Goal: Task Accomplishment & Management: Use online tool/utility

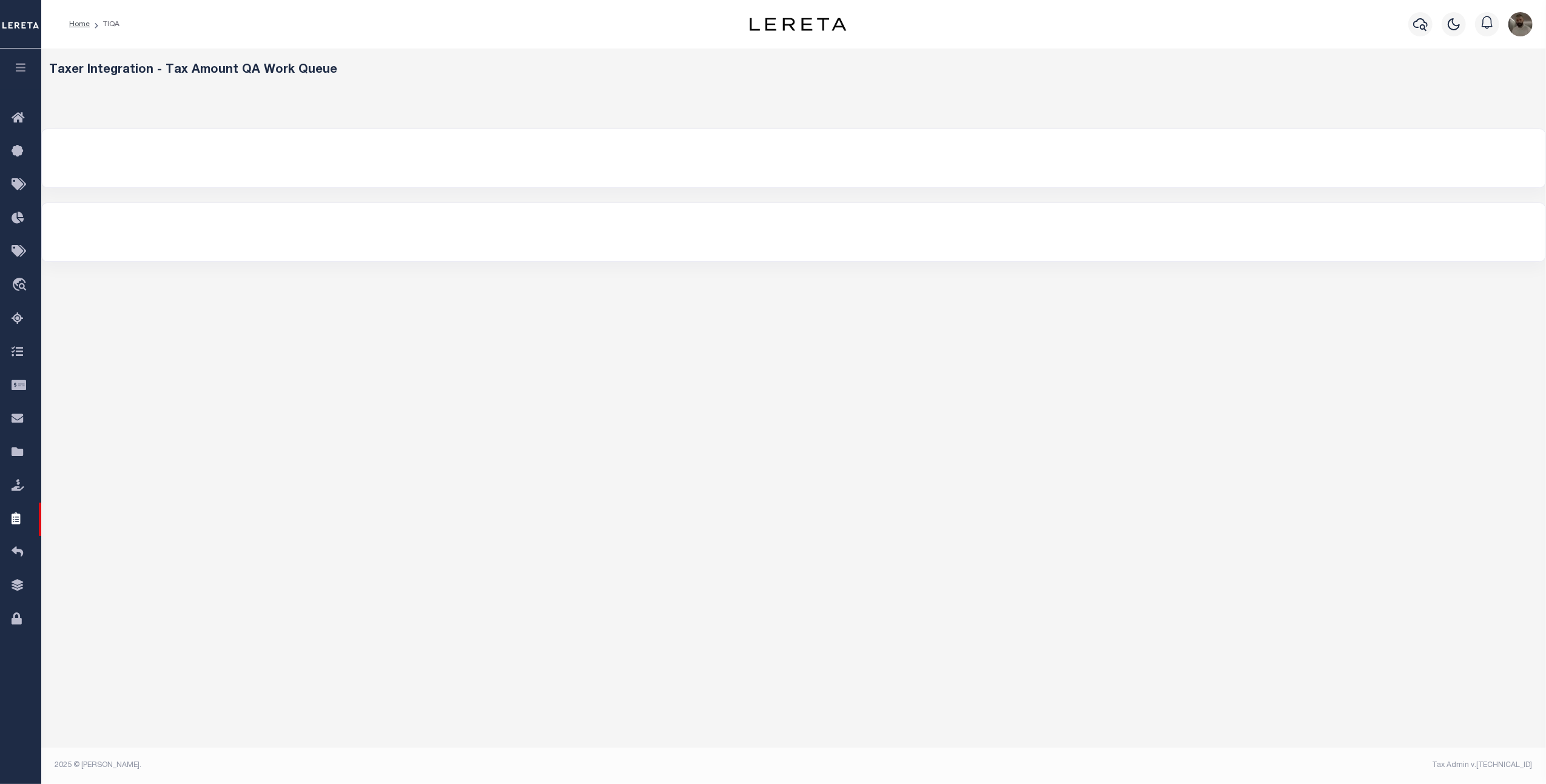
select select "200"
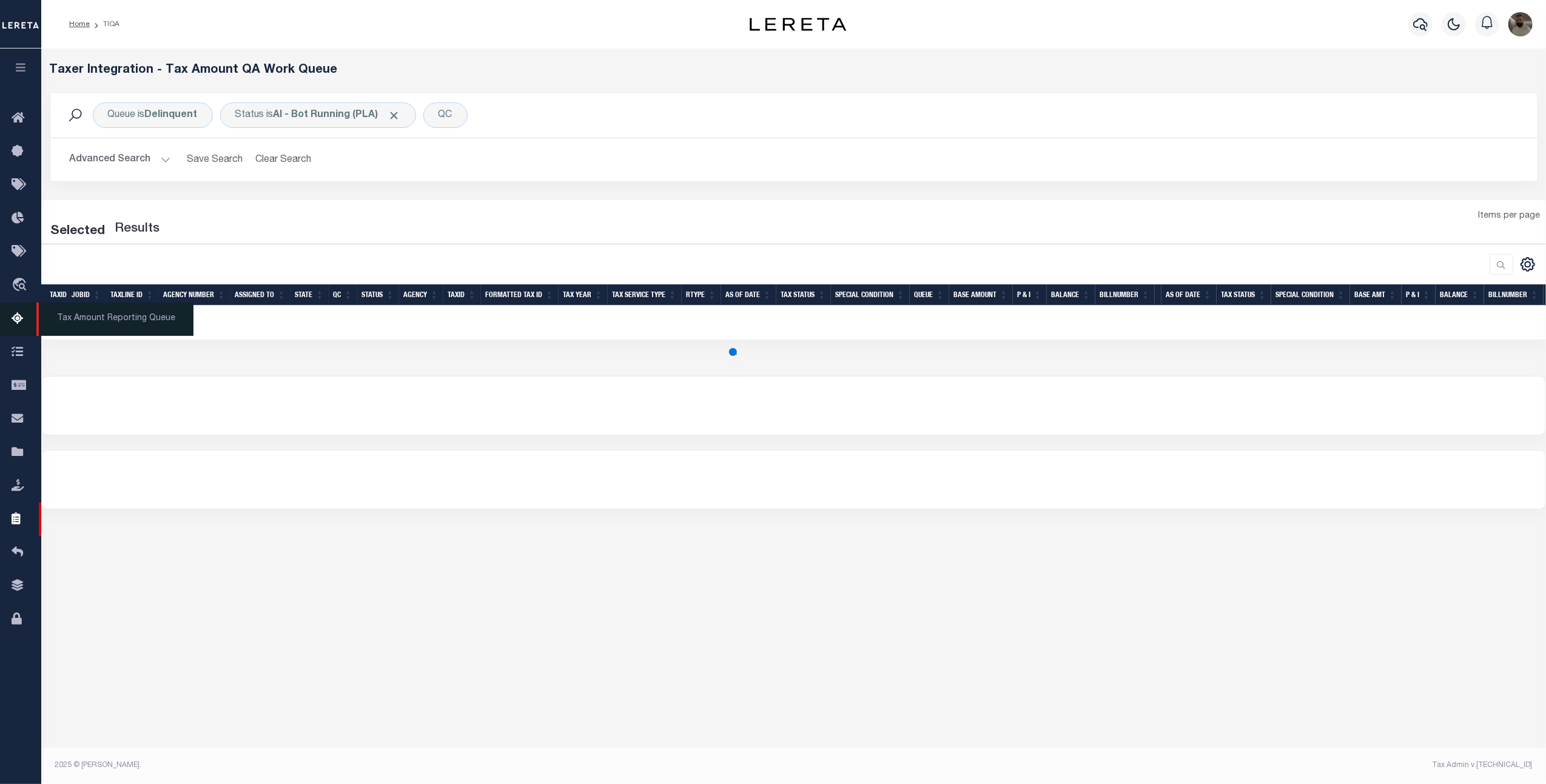
select select "200"
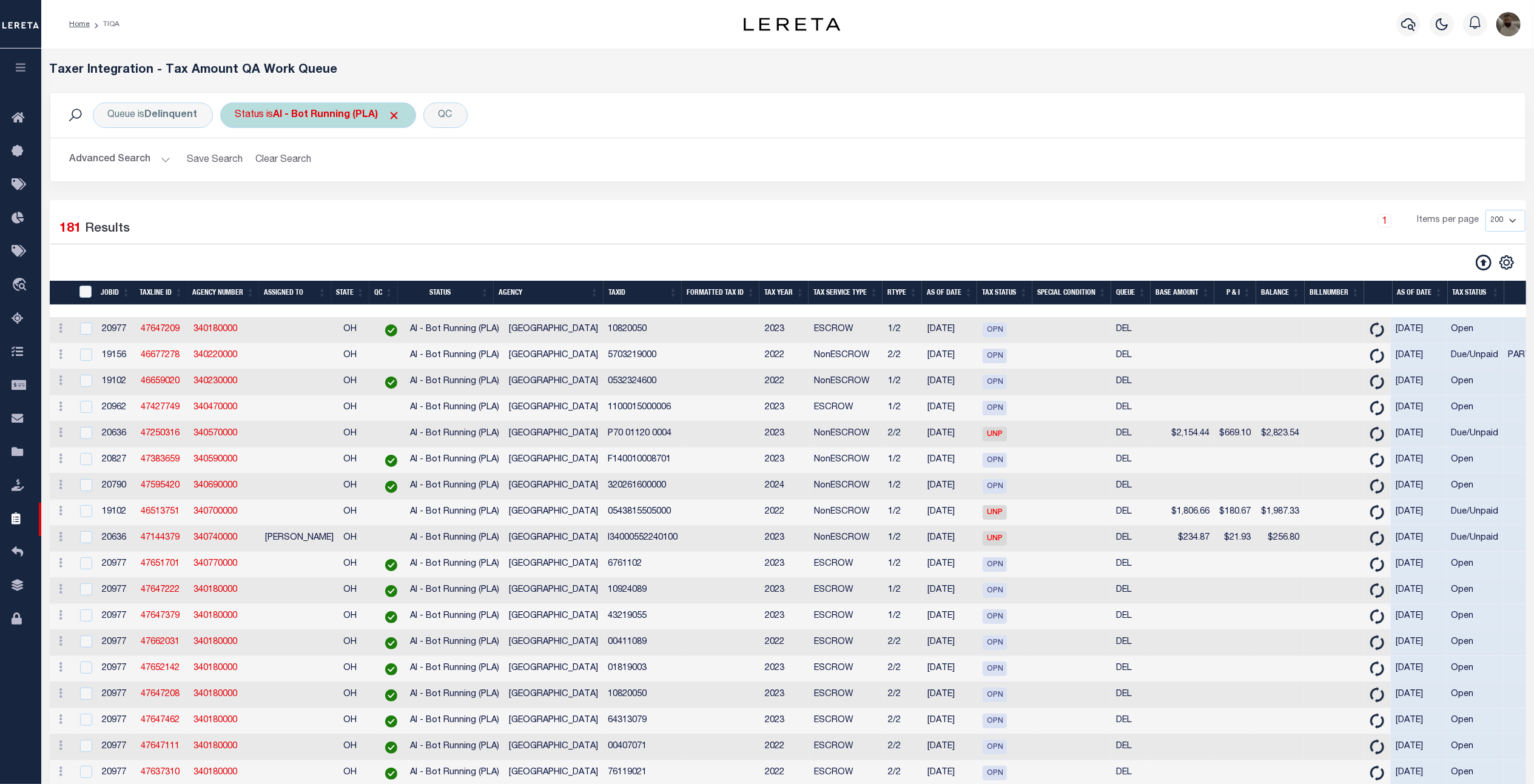
click at [316, 118] on b "AI - Bot Running (PLA)" at bounding box center [337, 115] width 127 height 10
click at [321, 170] on select "AI - Bot Exception (ERR) AI - Bot Running (PLA) AI - Failed QA (FQA) AI - Prep …" at bounding box center [325, 174] width 178 height 23
select select "MZT"
click at [238, 163] on select "AI - Bot Exception (ERR) AI - Bot Running (PLA) AI - Failed QA (FQA) AI - Prep …" at bounding box center [325, 174] width 178 height 23
click at [394, 201] on input "Apply" at bounding box center [396, 201] width 36 height 20
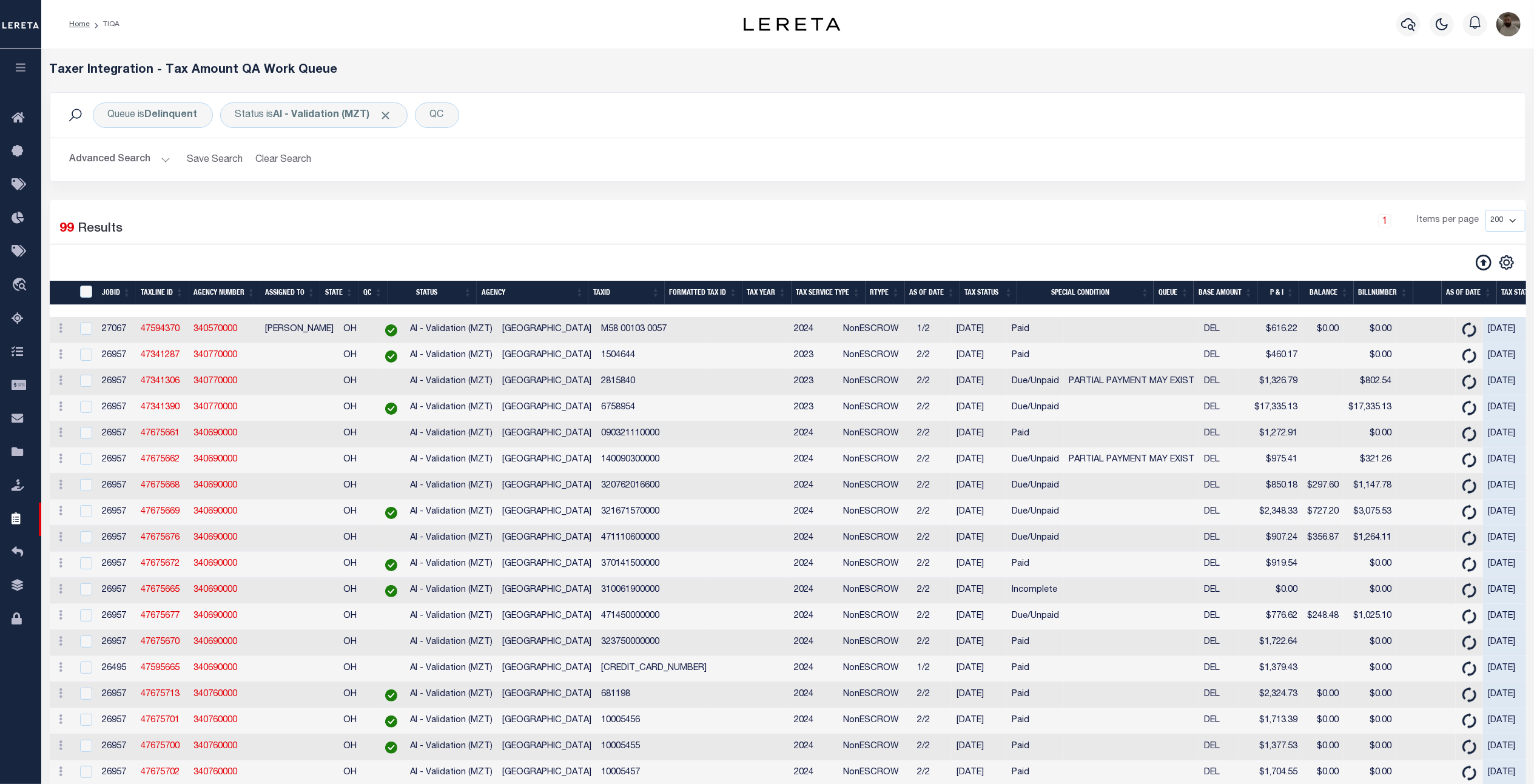
click at [127, 162] on button "Advanced Search" at bounding box center [120, 160] width 100 height 24
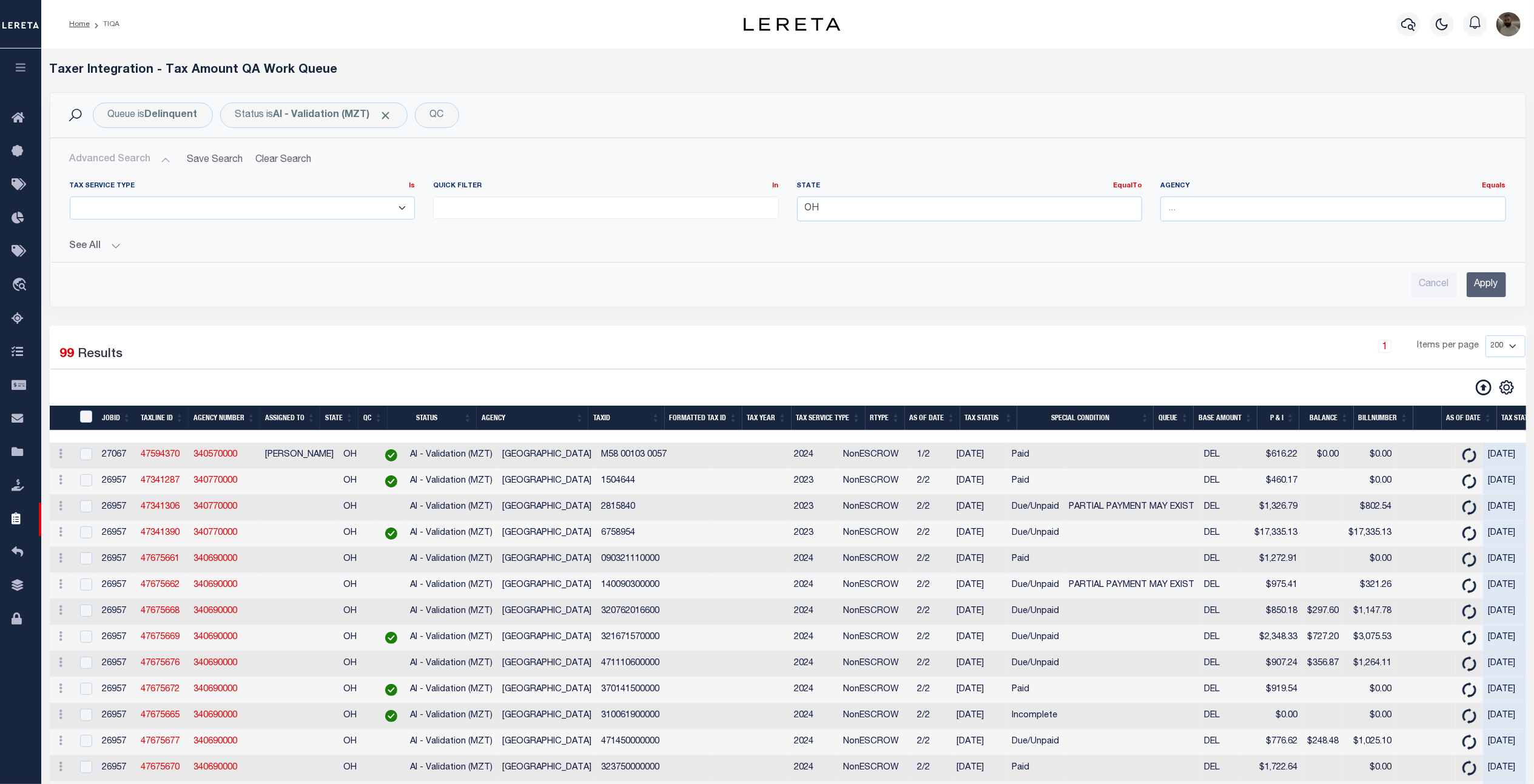
click at [97, 241] on button "See All" at bounding box center [788, 246] width 1437 height 11
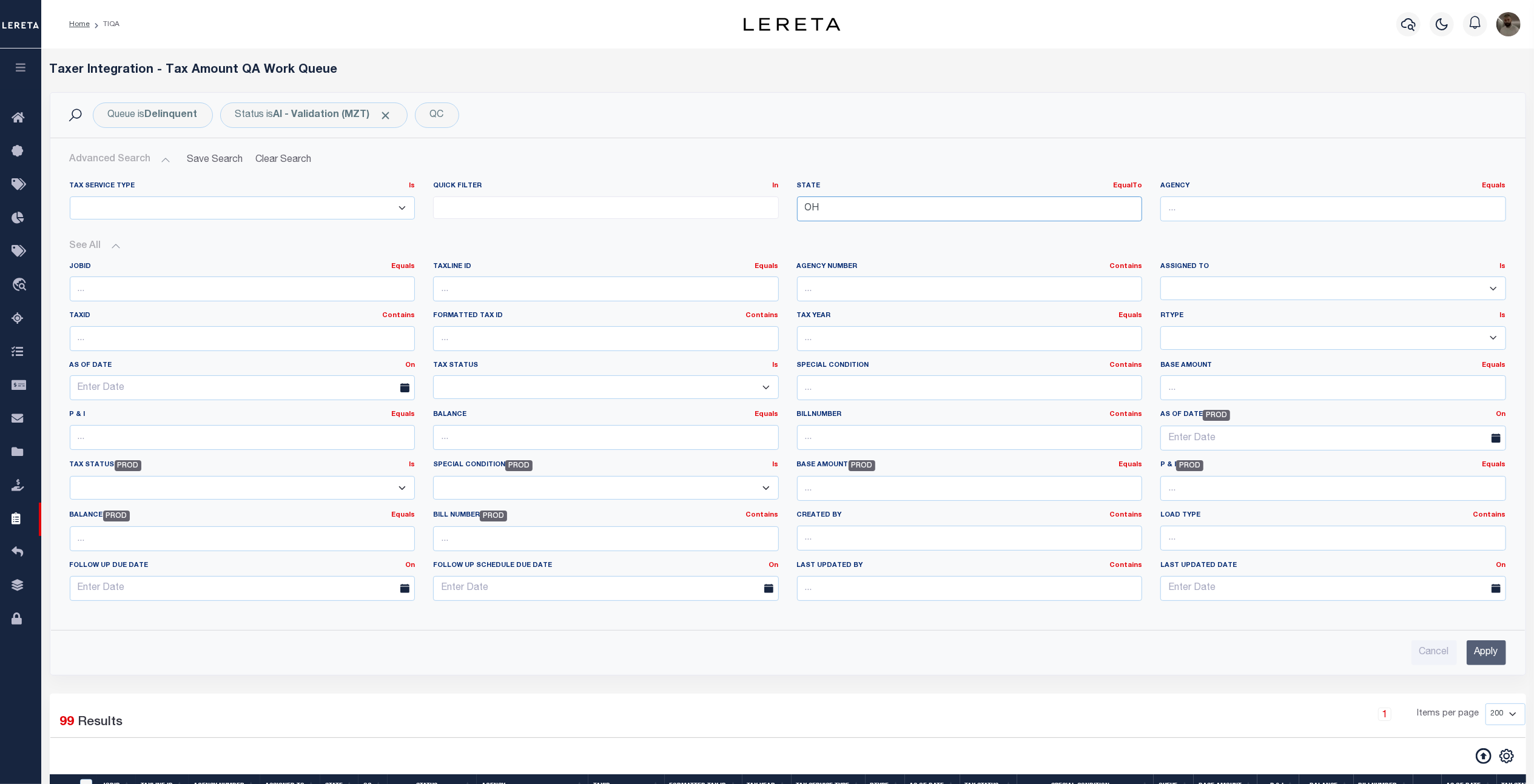
click at [843, 214] on input "OH" at bounding box center [970, 209] width 346 height 25
type input "O"
click at [888, 152] on h2 "Advanced Search Save Search Clear Search TIQATaxLineSearchTable_dynamictable___…" at bounding box center [788, 160] width 1456 height 24
click at [1482, 662] on input "Apply" at bounding box center [1486, 653] width 39 height 25
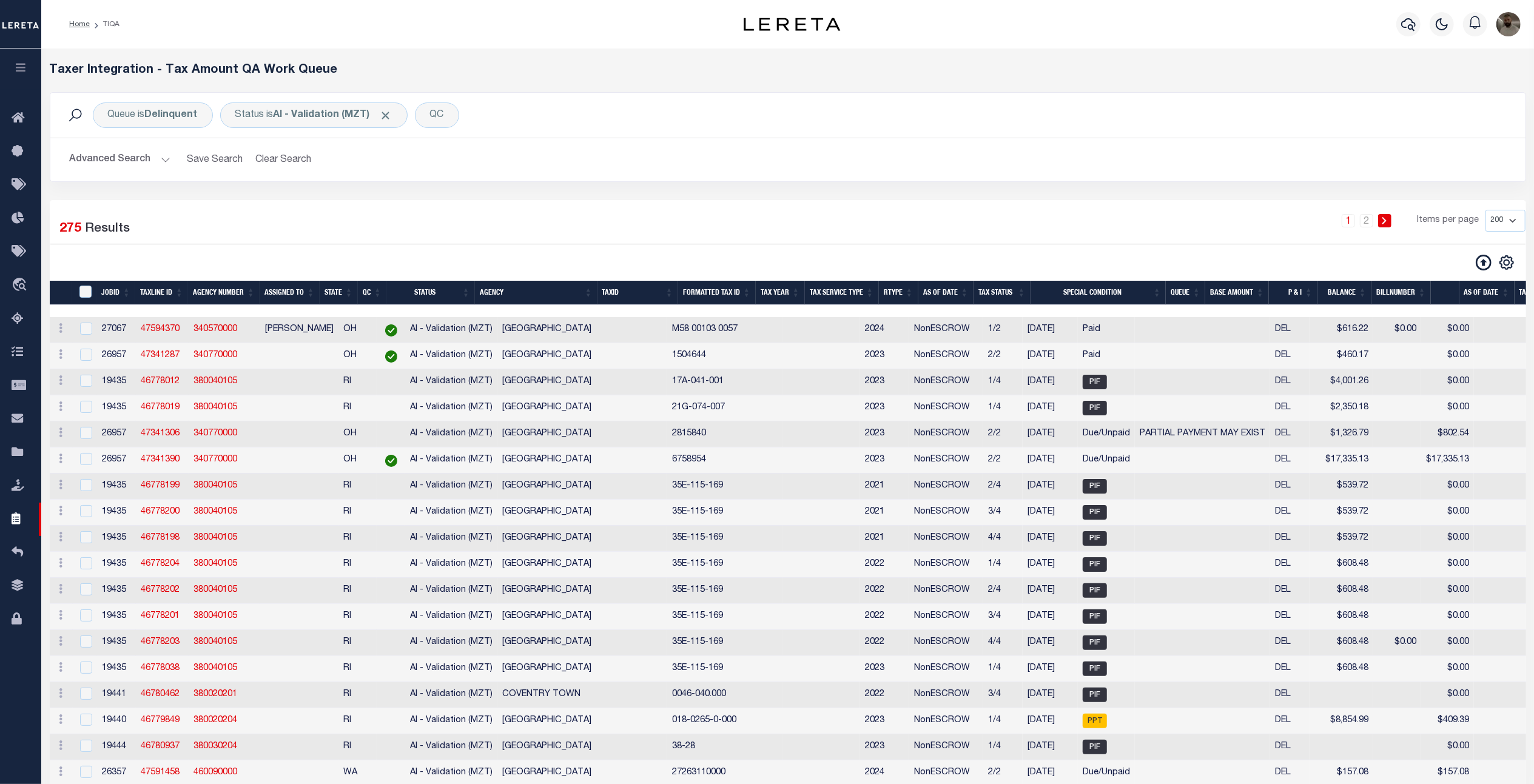
click at [333, 287] on th "State" at bounding box center [338, 293] width 38 height 25
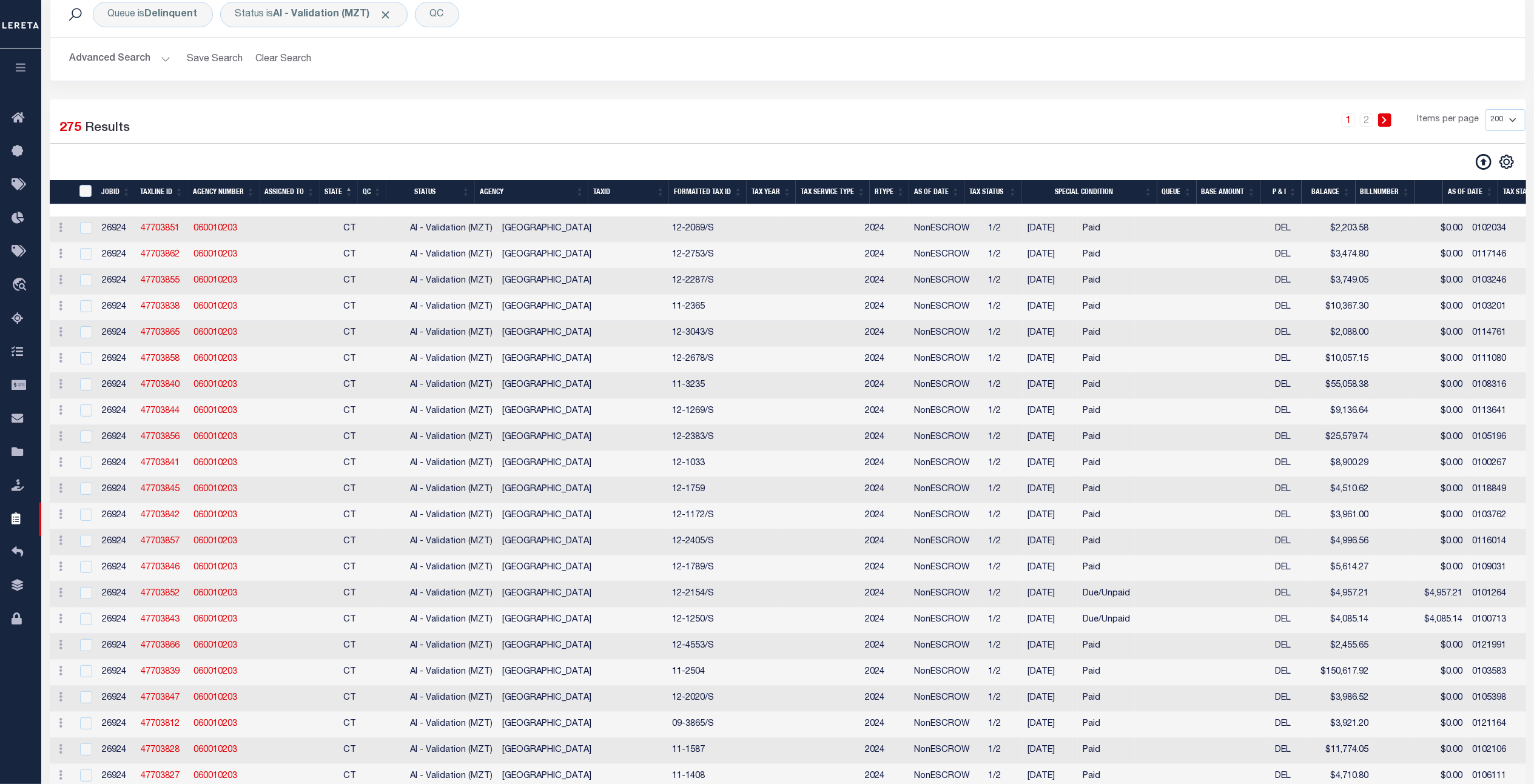
scroll to position [20, 0]
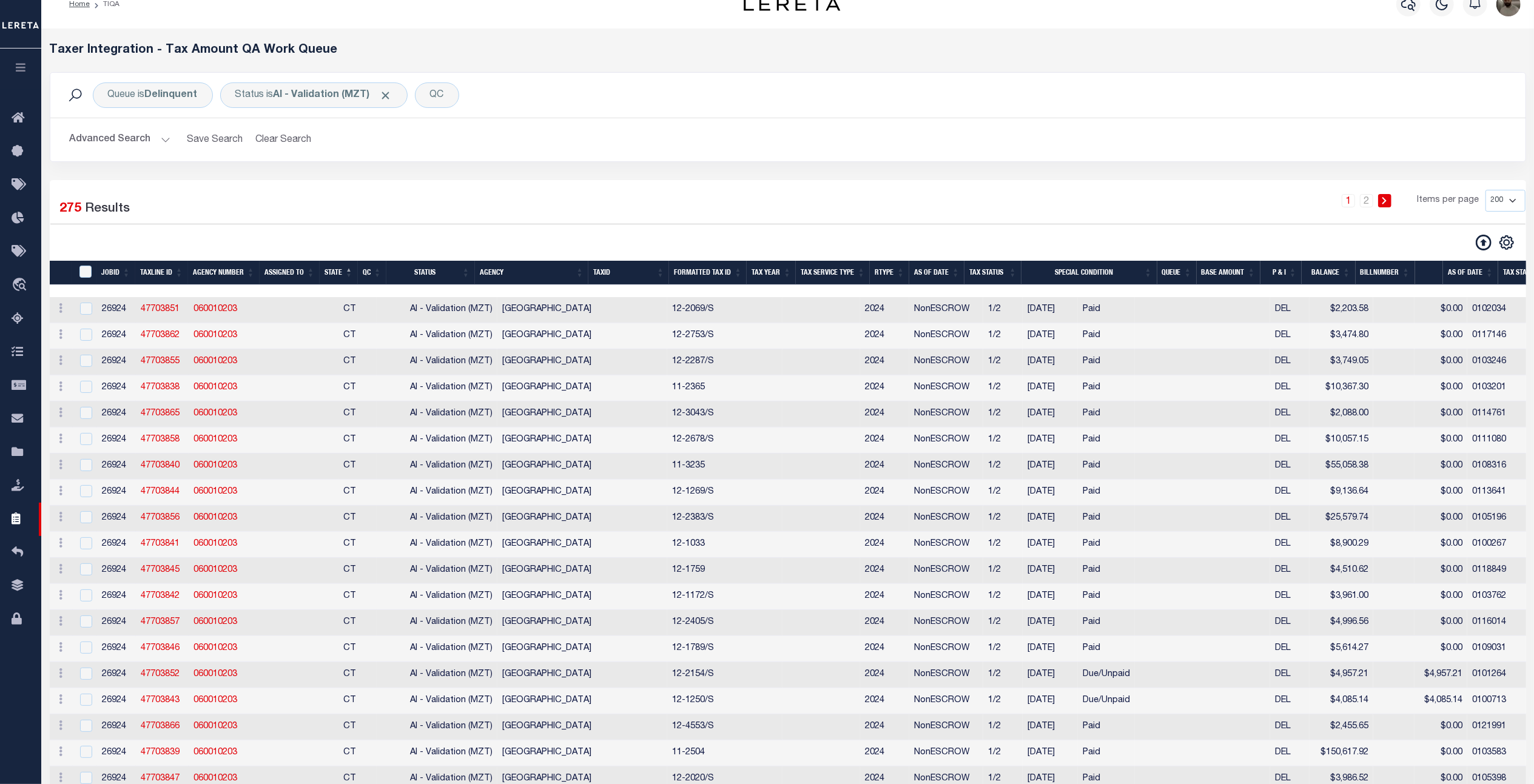
click at [1512, 194] on select "10 25 50 100 200 500 1000 2000" at bounding box center [1506, 200] width 40 height 22
select select "500"
click at [1486, 190] on select "10 25 50 100 200 500 1000 2000" at bounding box center [1506, 200] width 40 height 22
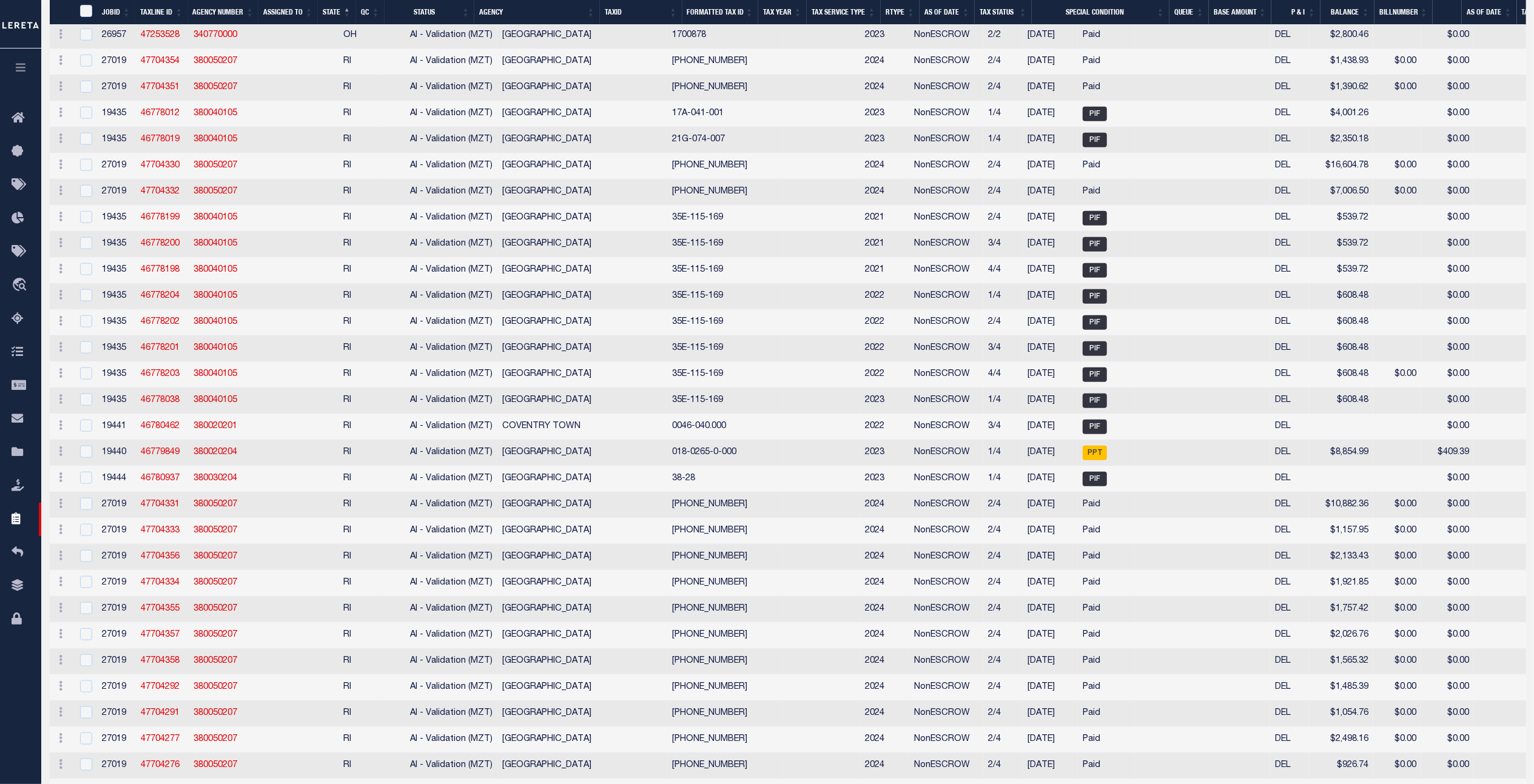
scroll to position [5520, 0]
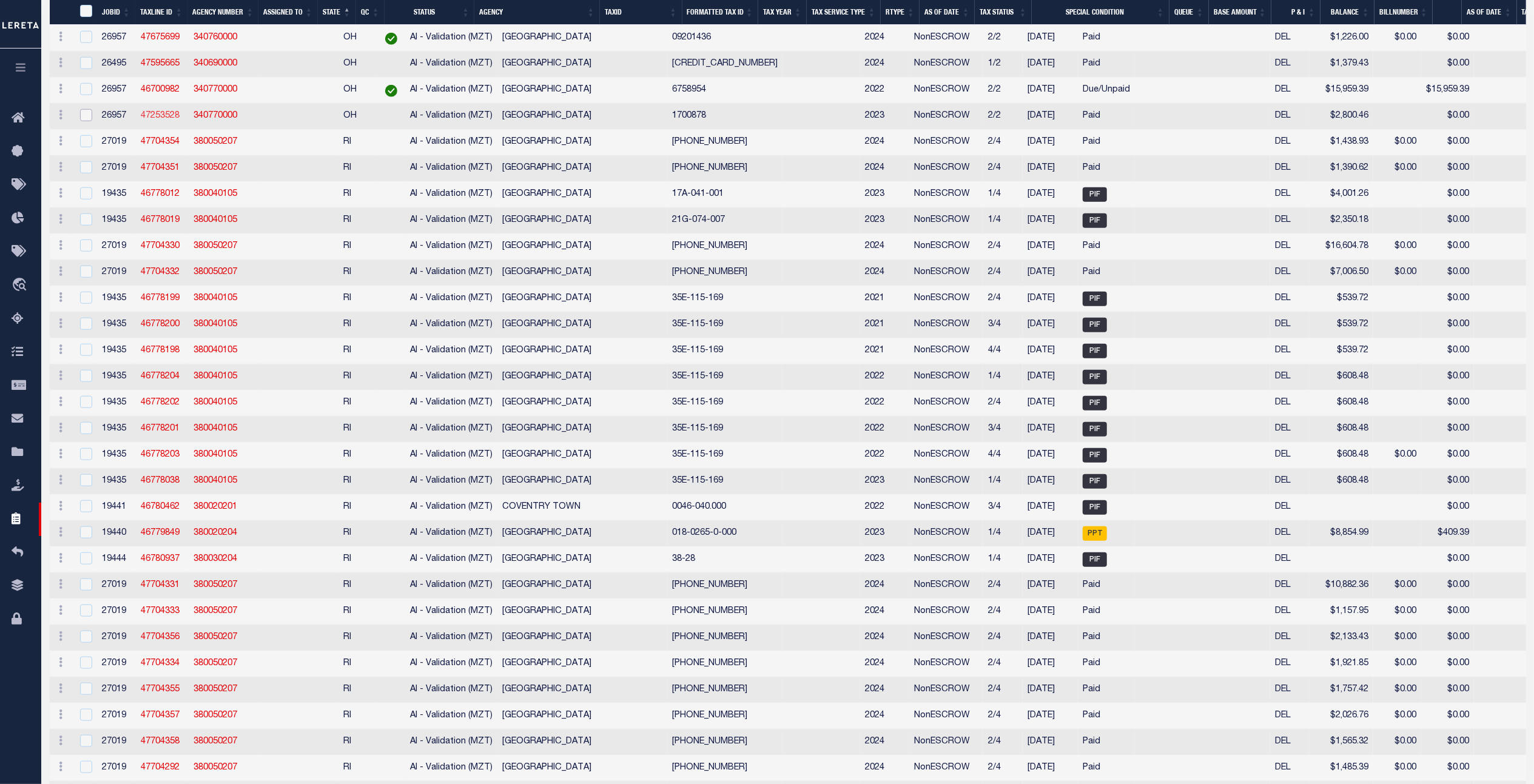
drag, startPoint x: 86, startPoint y: 301, endPoint x: 165, endPoint y: 307, distance: 79.2
click at [86, 121] on input "checkbox" at bounding box center [85, 115] width 12 height 12
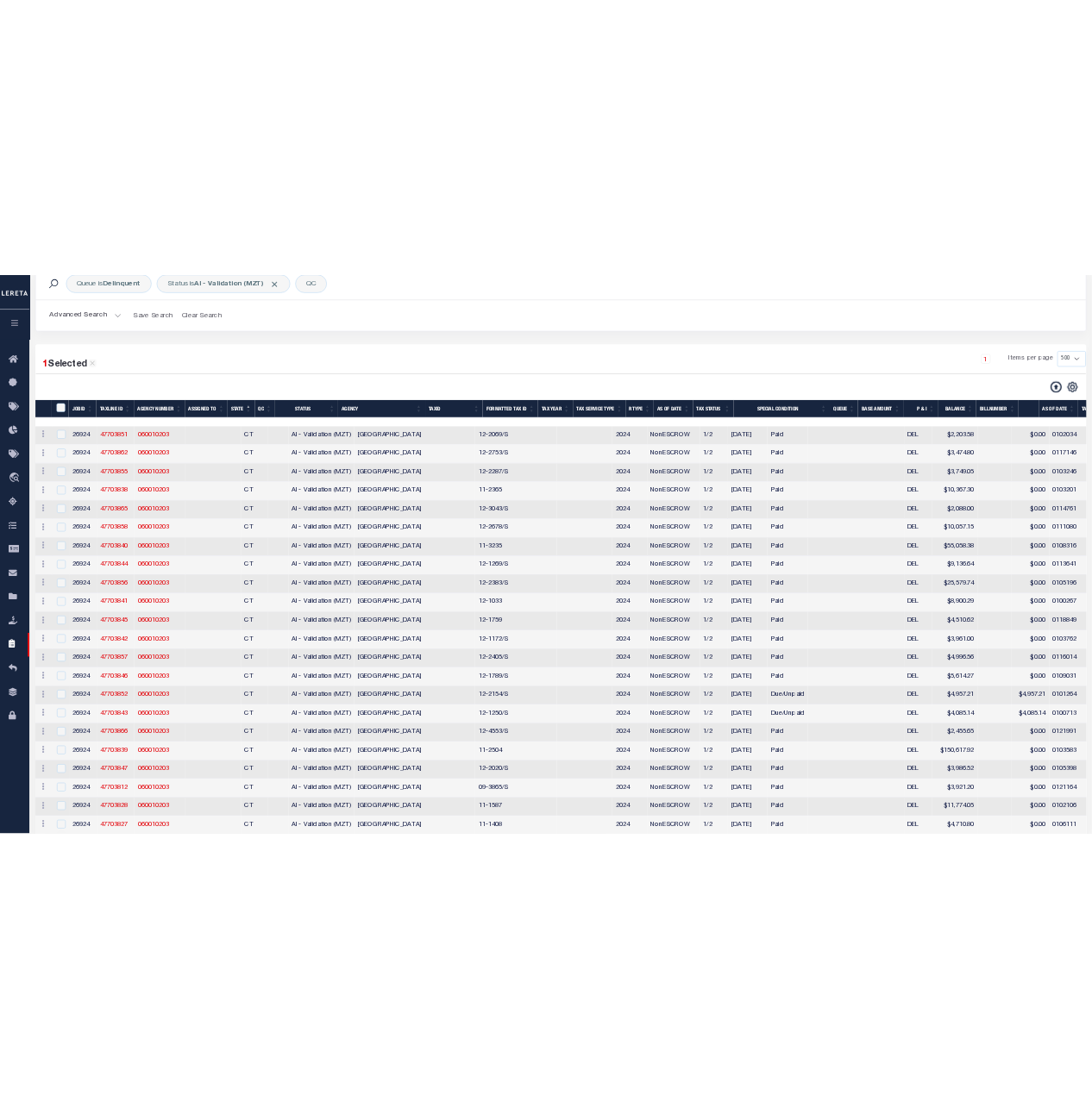
scroll to position [0, 0]
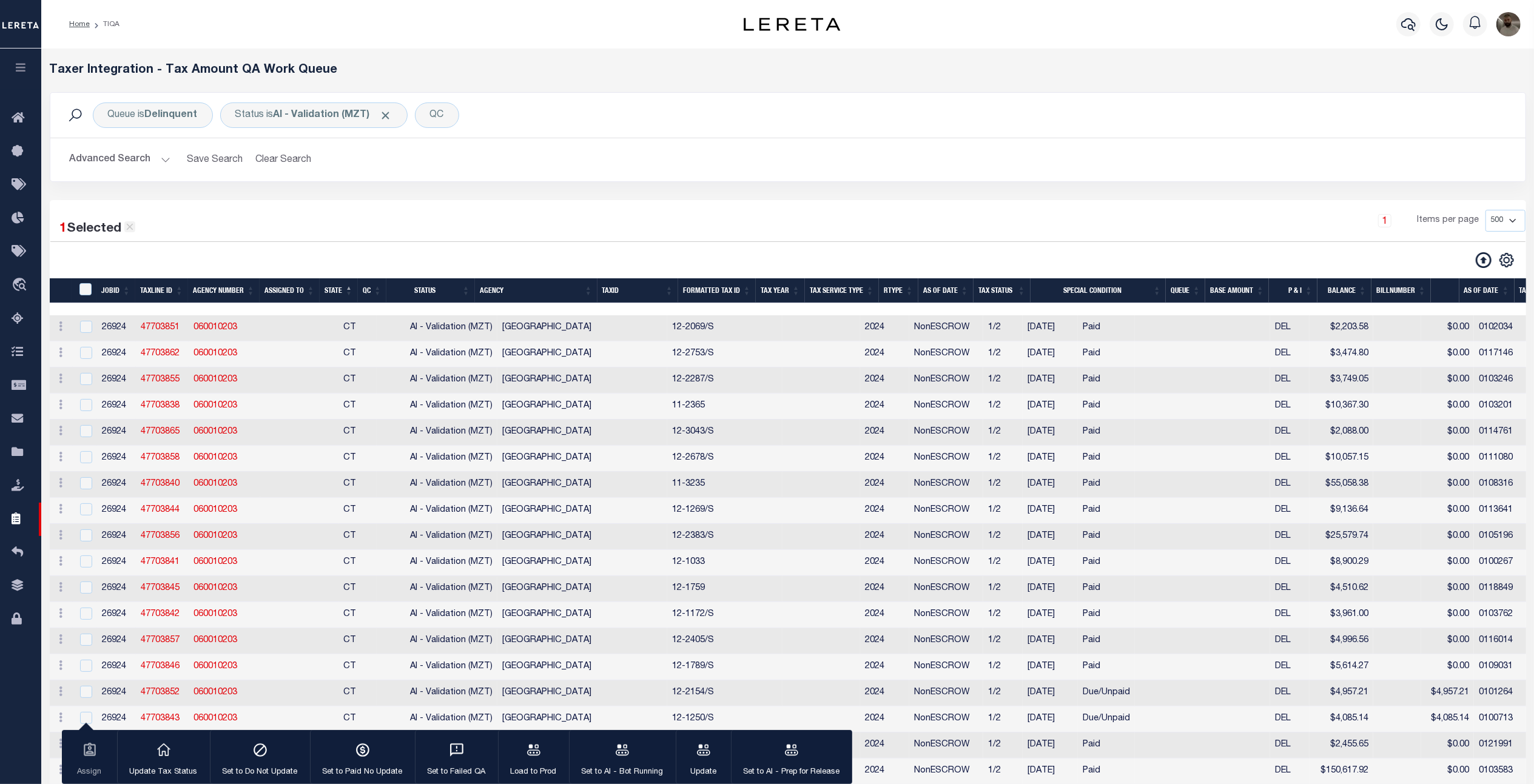
click at [135, 227] on icon at bounding box center [129, 226] width 11 height 11
checkbox input "false"
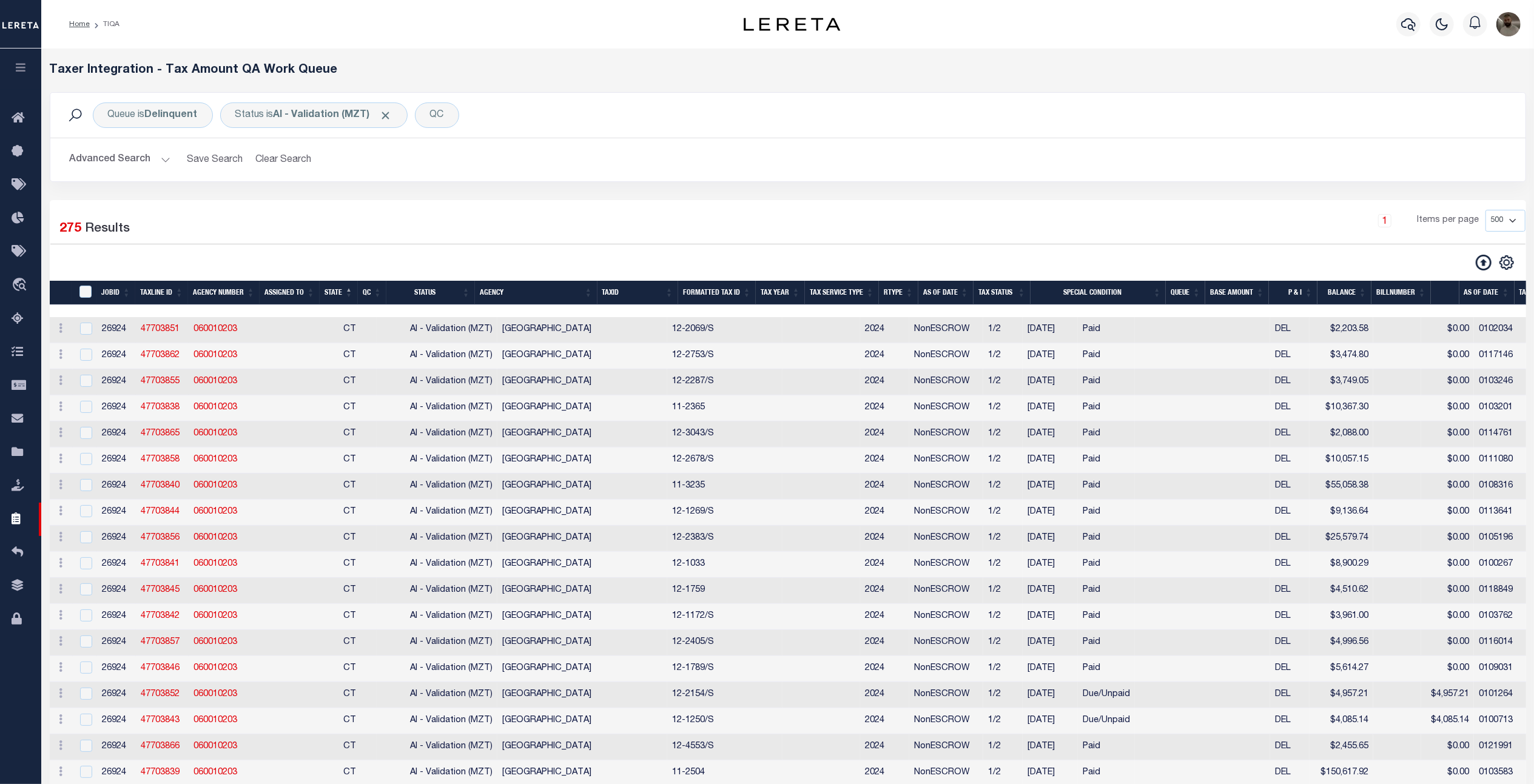
drag, startPoint x: 140, startPoint y: 172, endPoint x: 402, endPoint y: 135, distance: 264.6
click at [140, 172] on button "Advanced Search" at bounding box center [120, 160] width 100 height 24
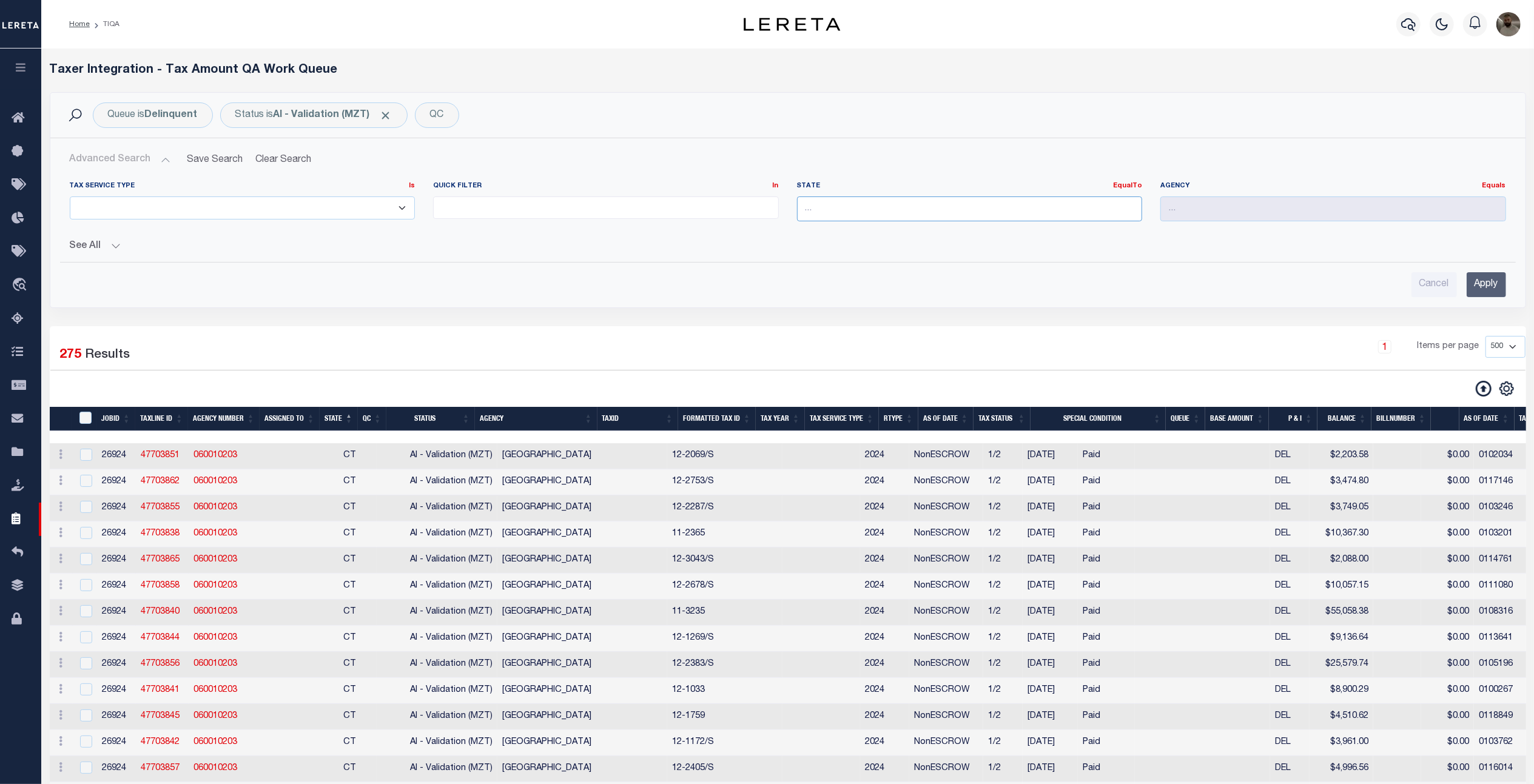
click at [1017, 214] on input "text" at bounding box center [970, 209] width 346 height 25
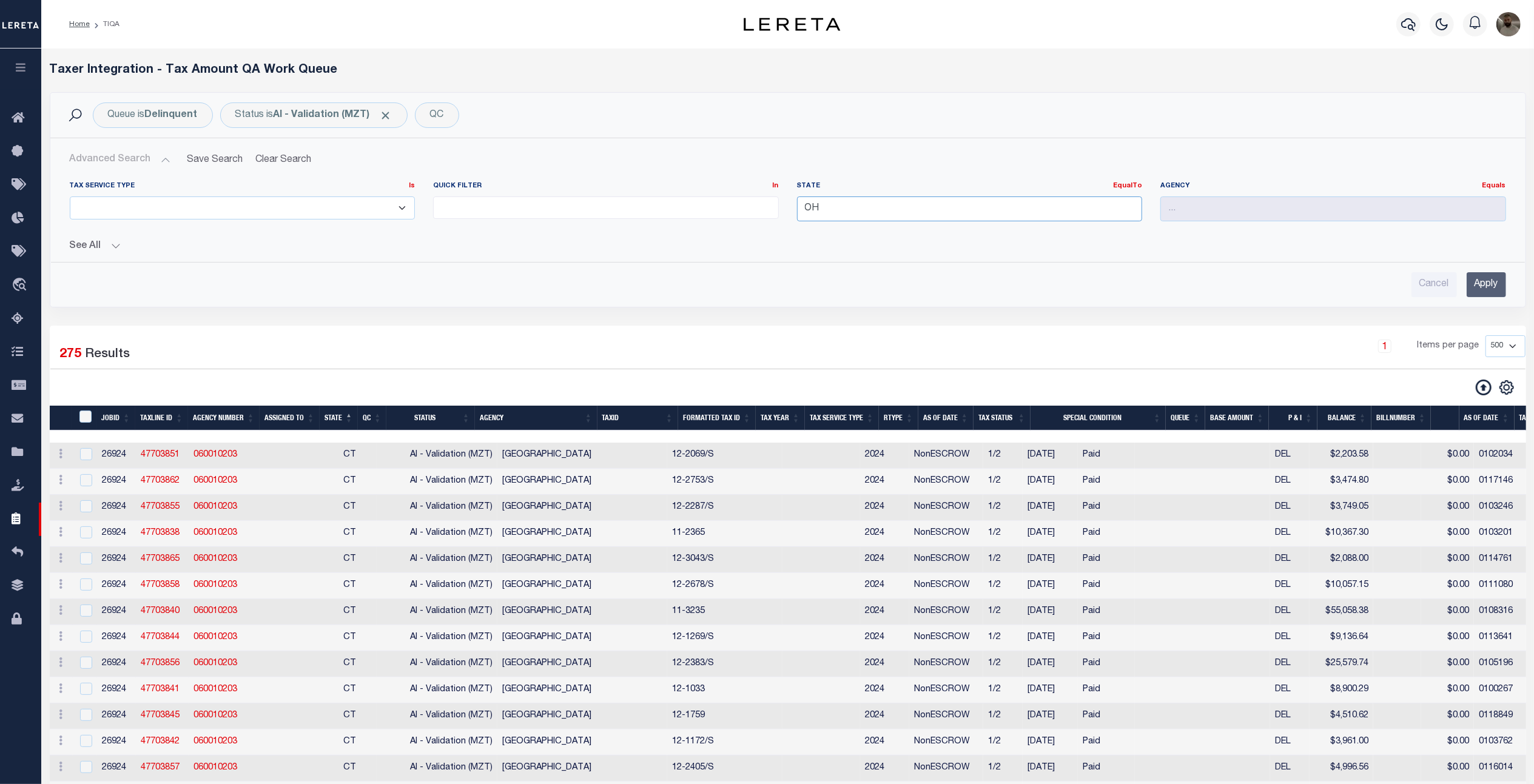
type input "OH"
click at [1472, 284] on input "Apply" at bounding box center [1486, 284] width 39 height 25
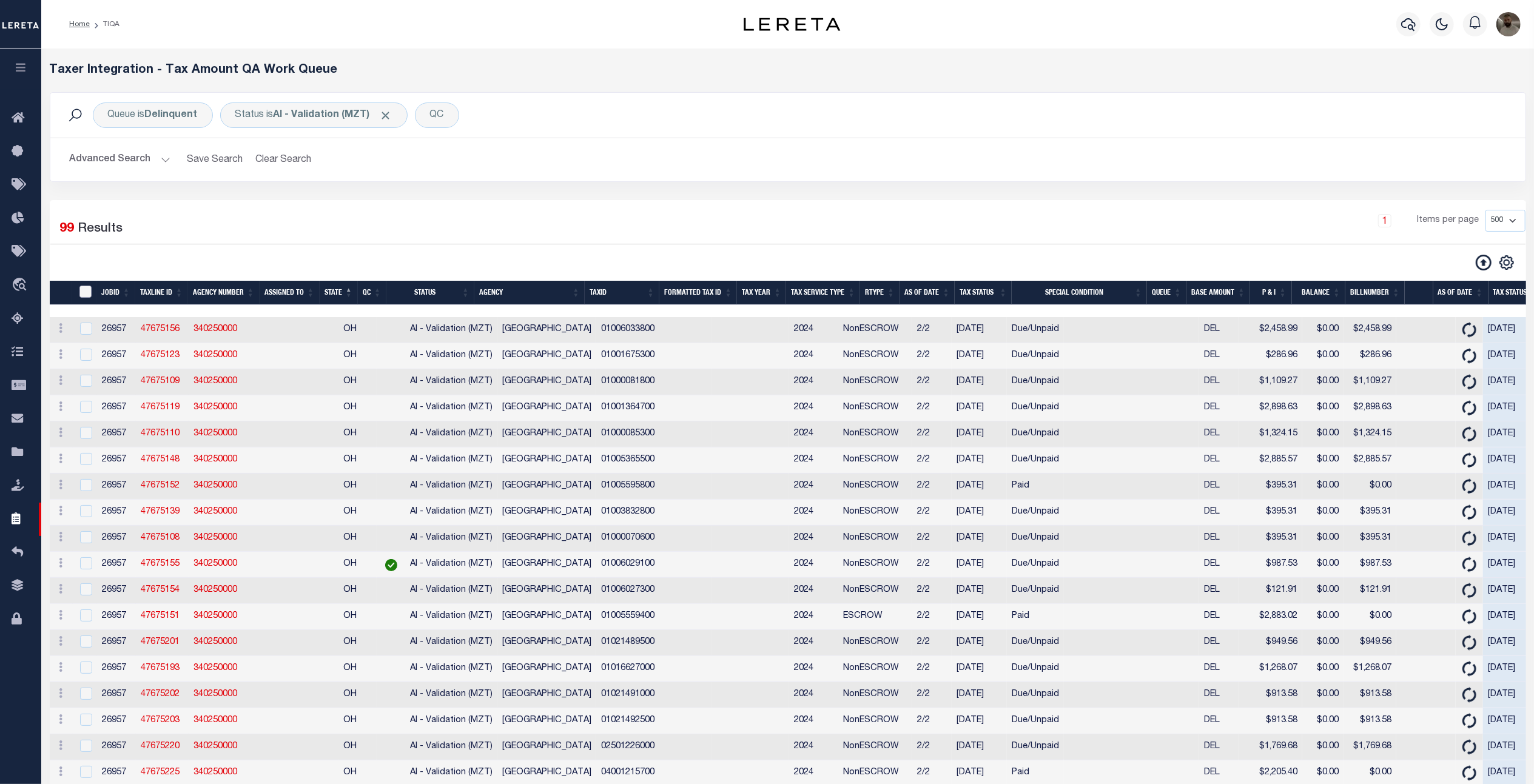
click at [81, 294] on input "TaxID" at bounding box center [85, 291] width 12 height 12
checkbox input "true"
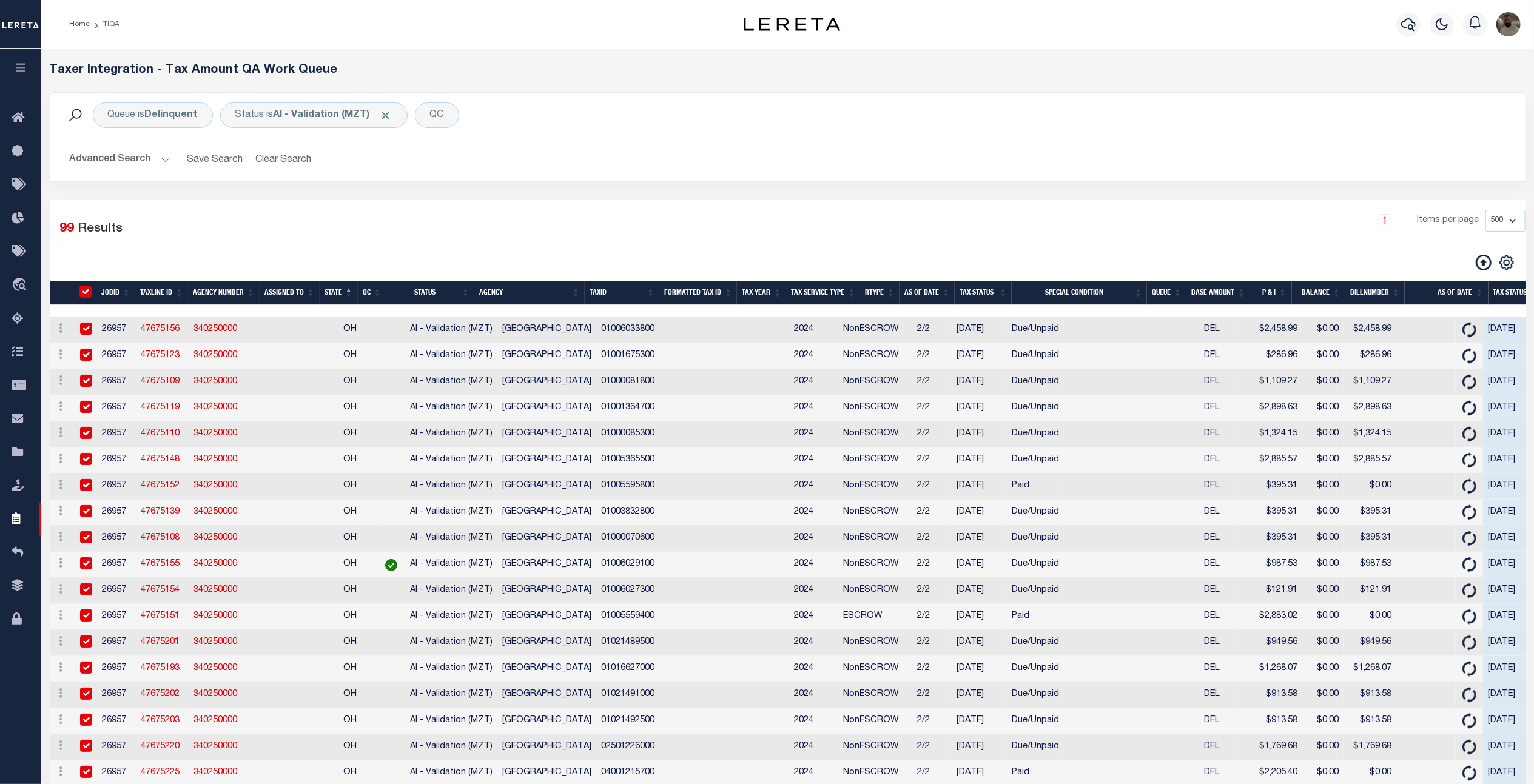
checkbox input "true"
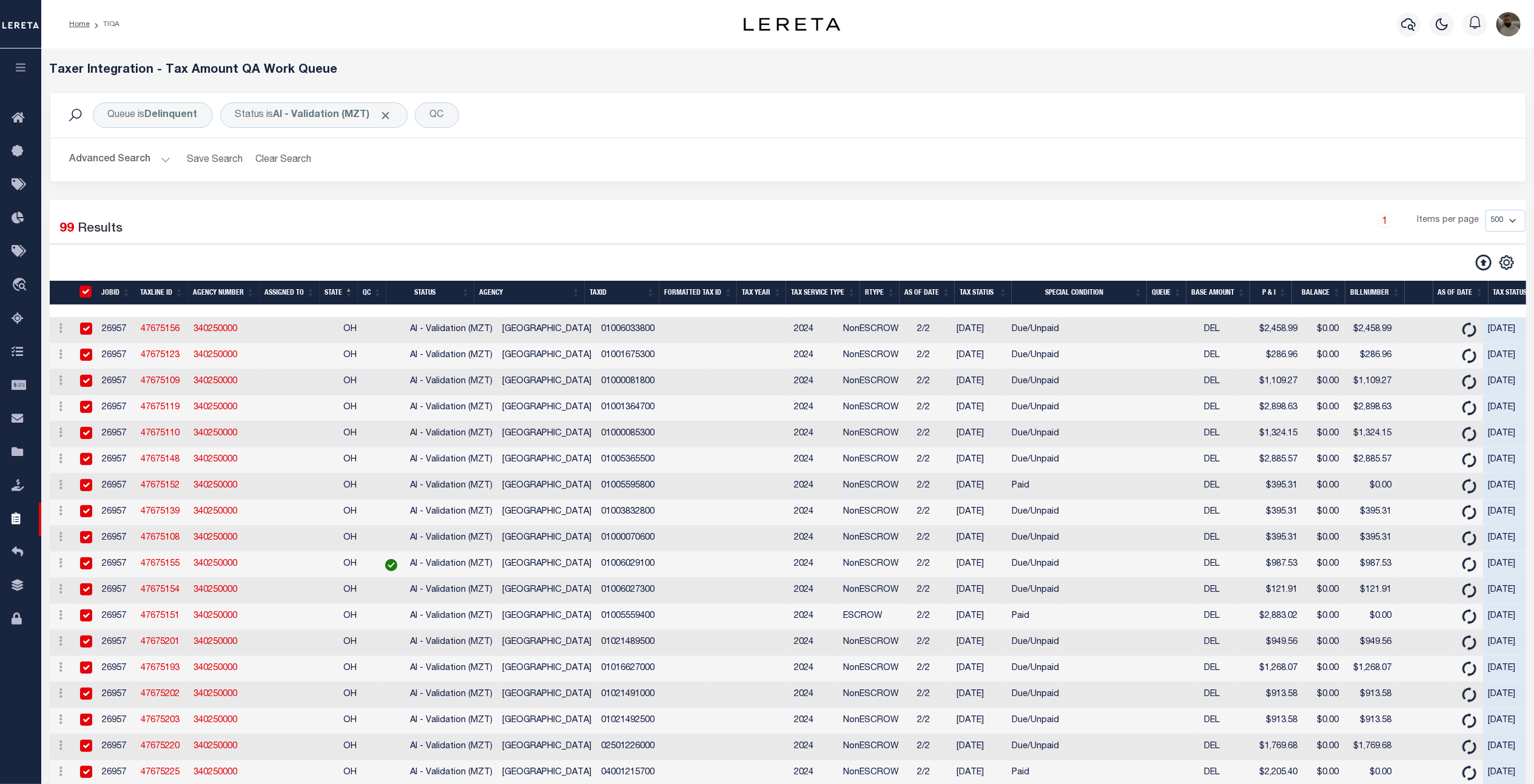
checkbox input "true"
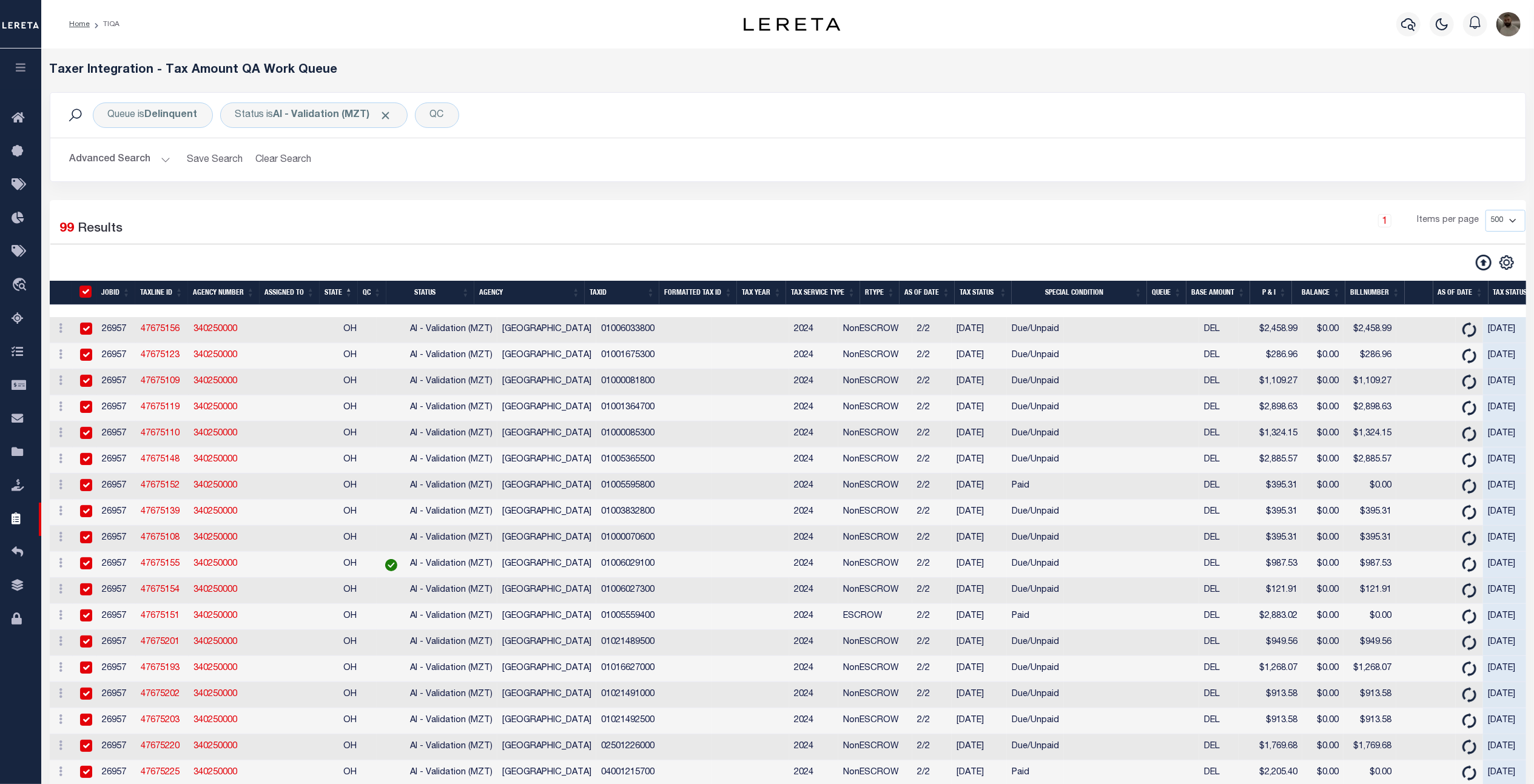
checkbox input "true"
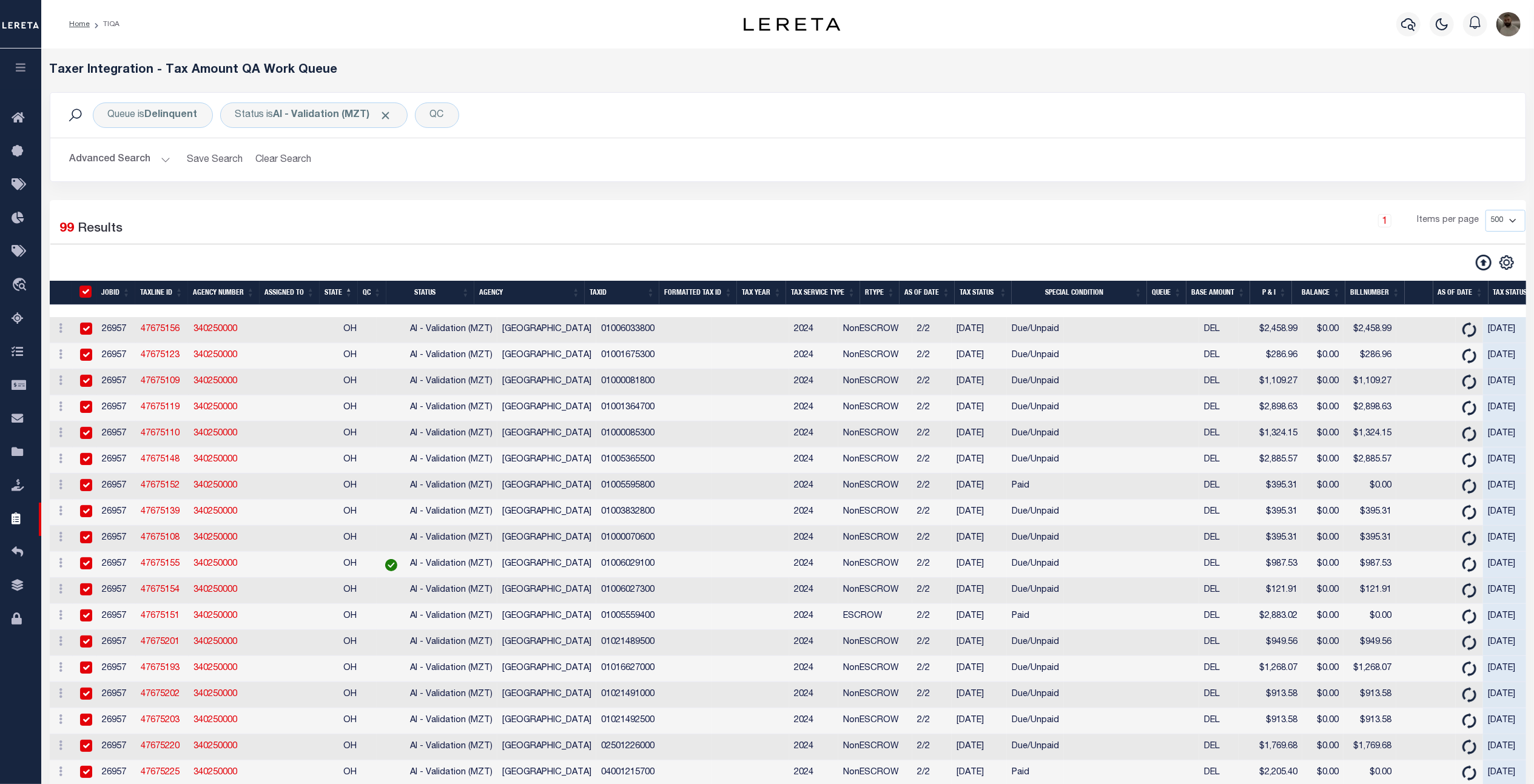
checkbox input "true"
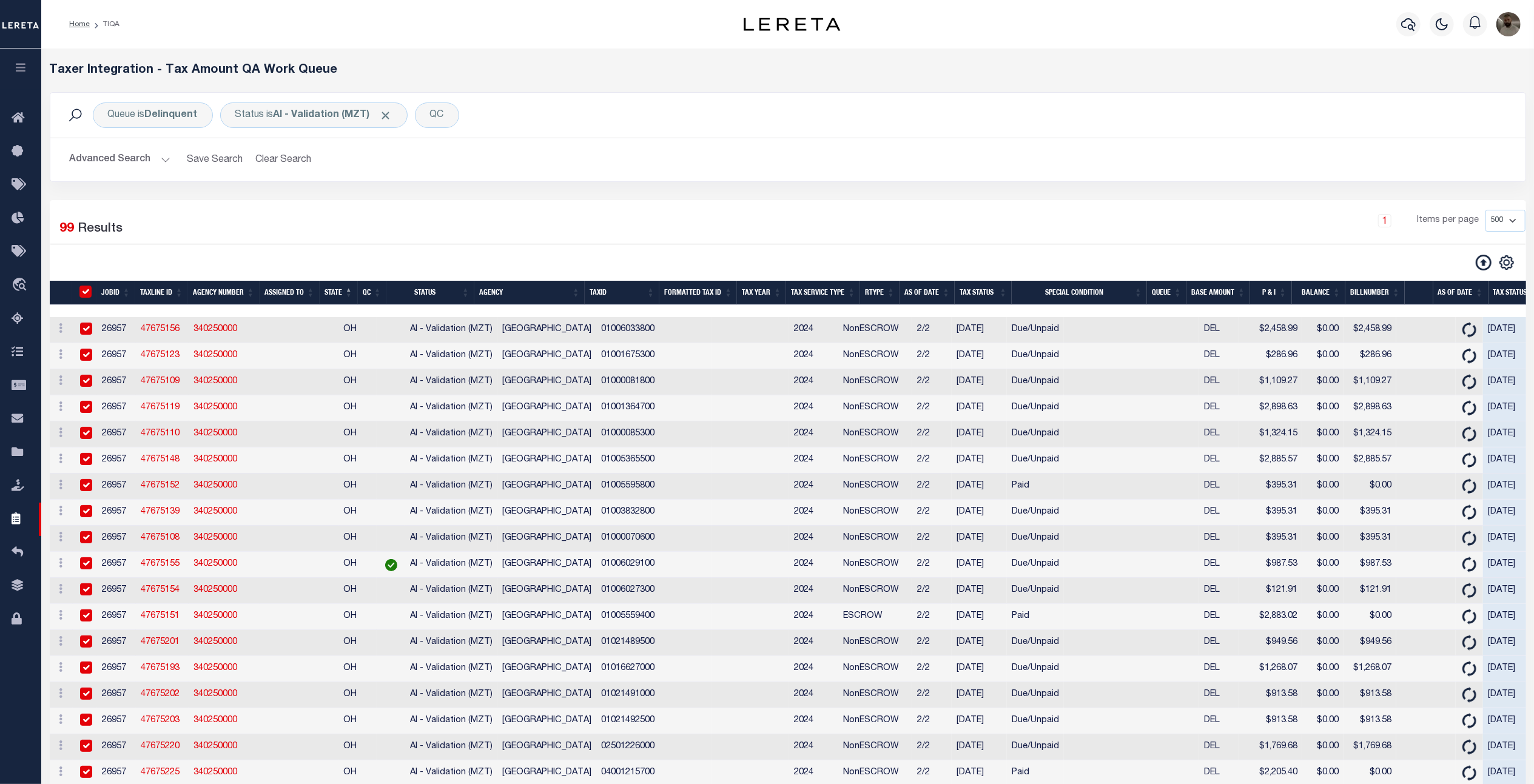
checkbox input "true"
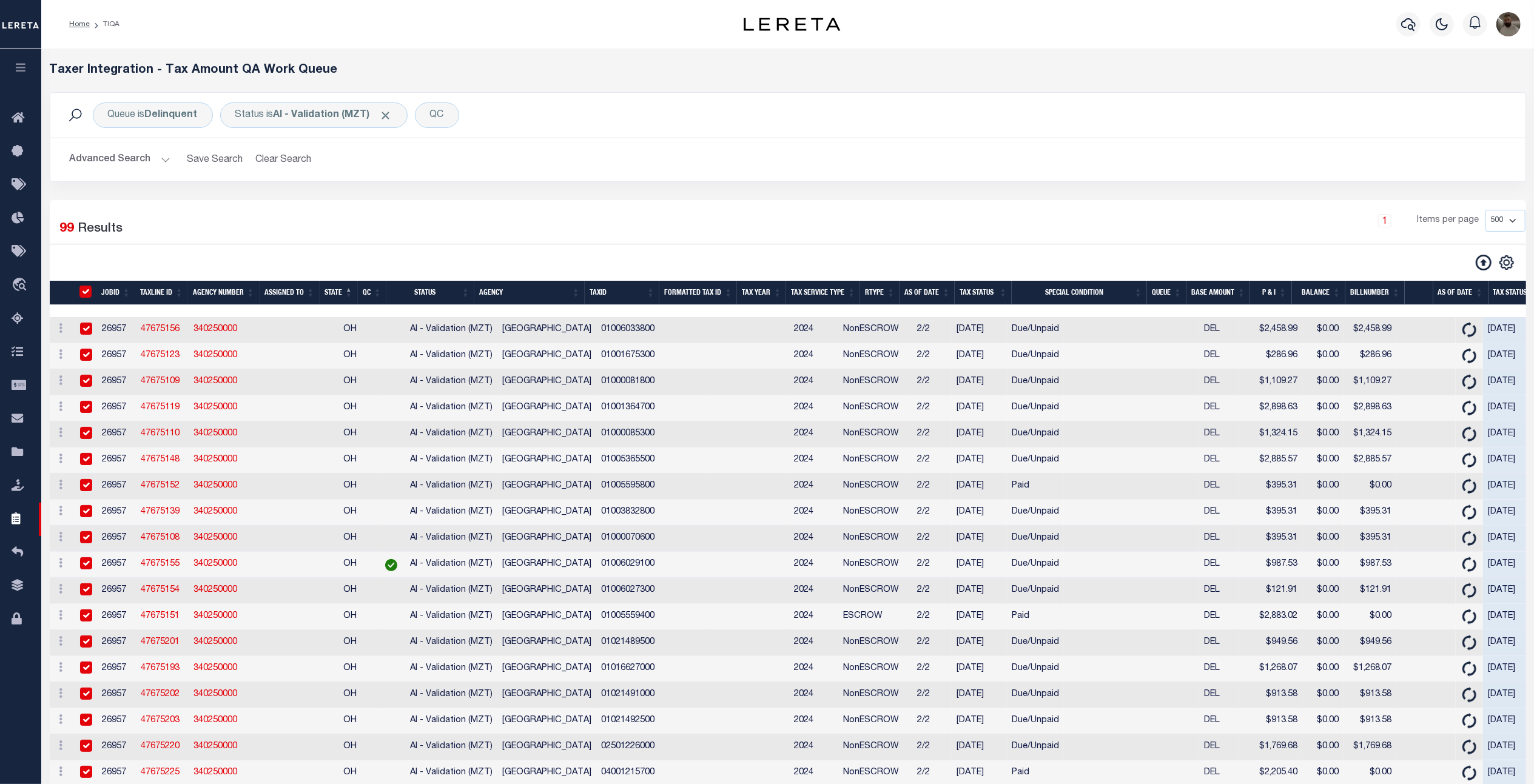
checkbox input "true"
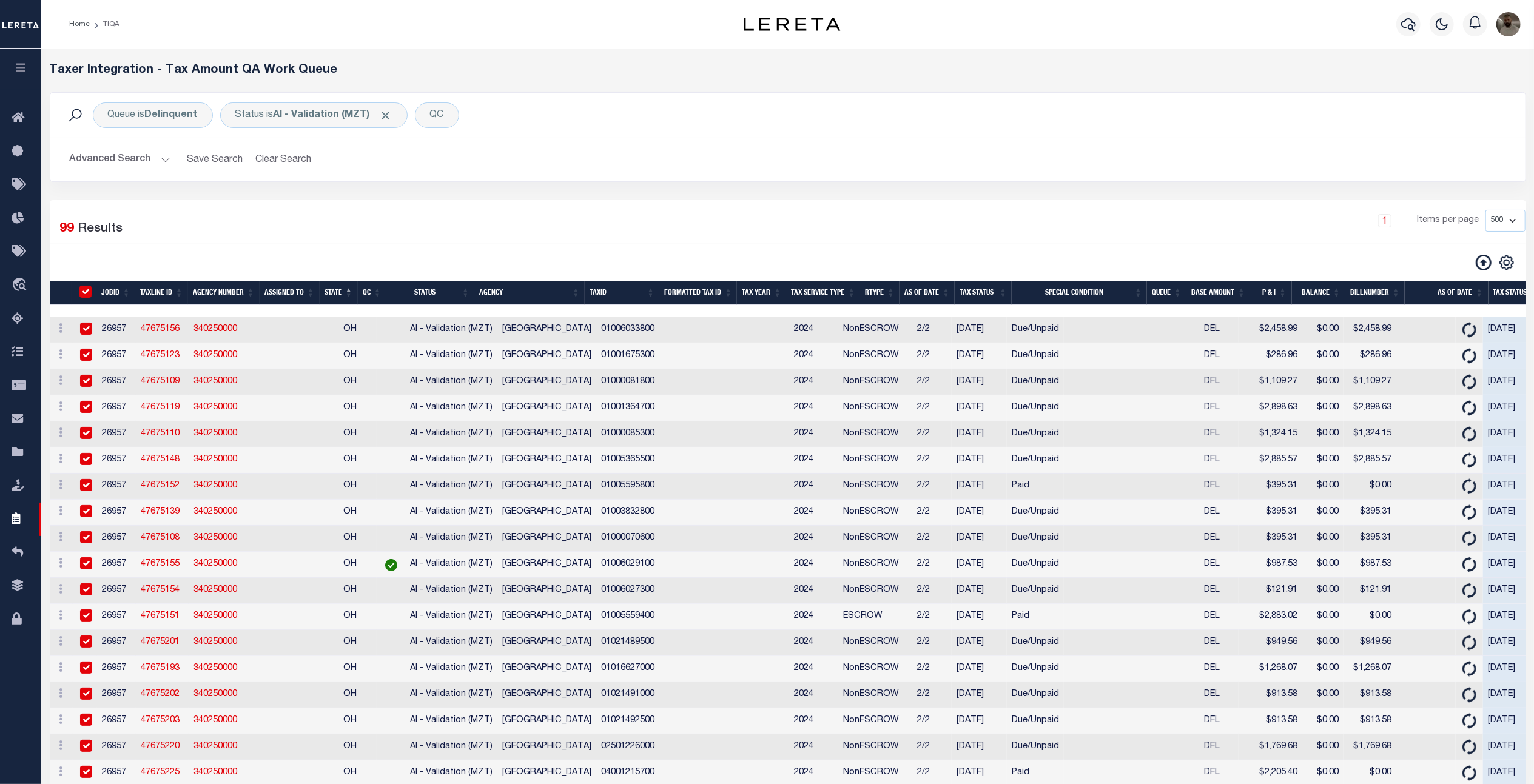
checkbox input "true"
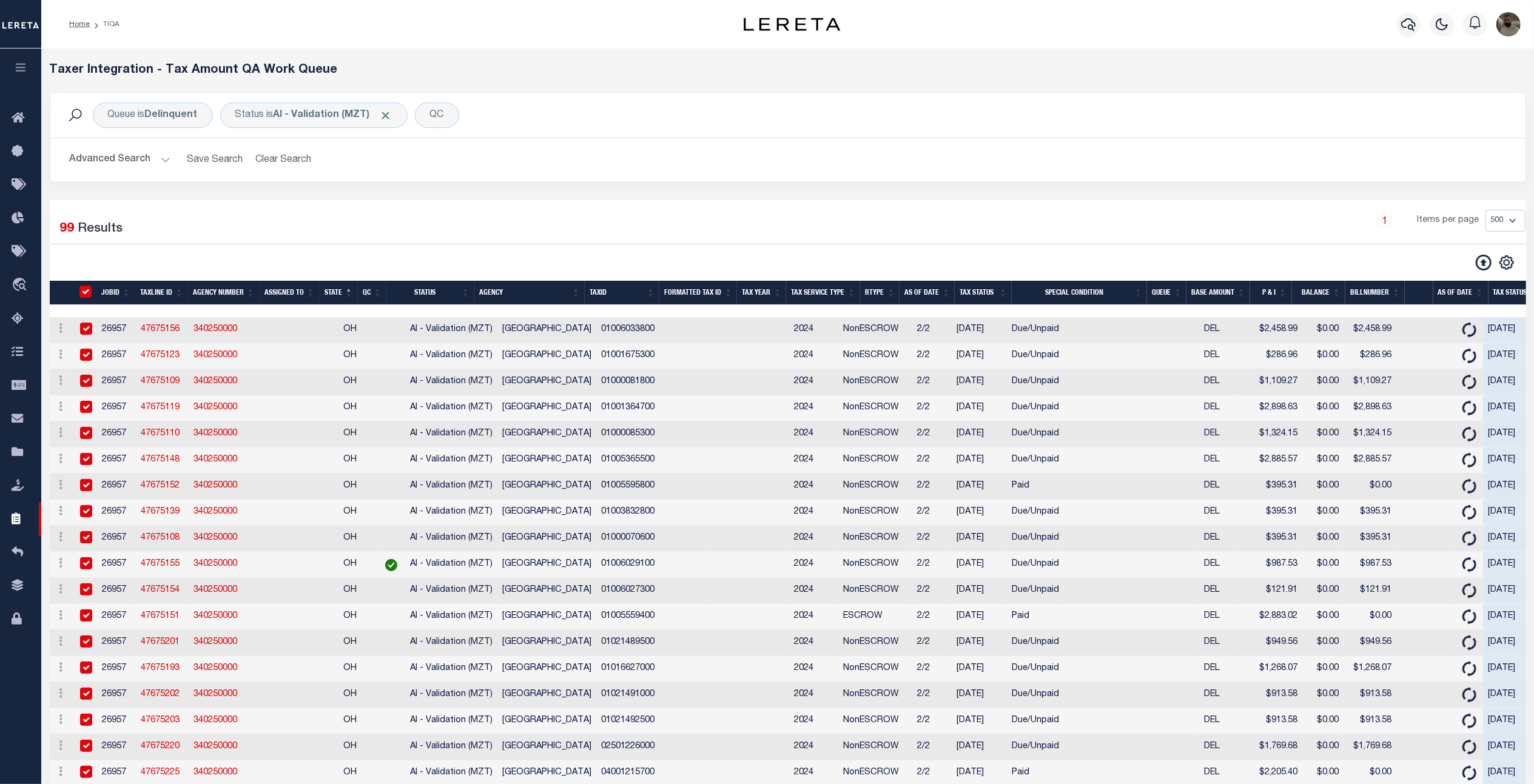
checkbox input "true"
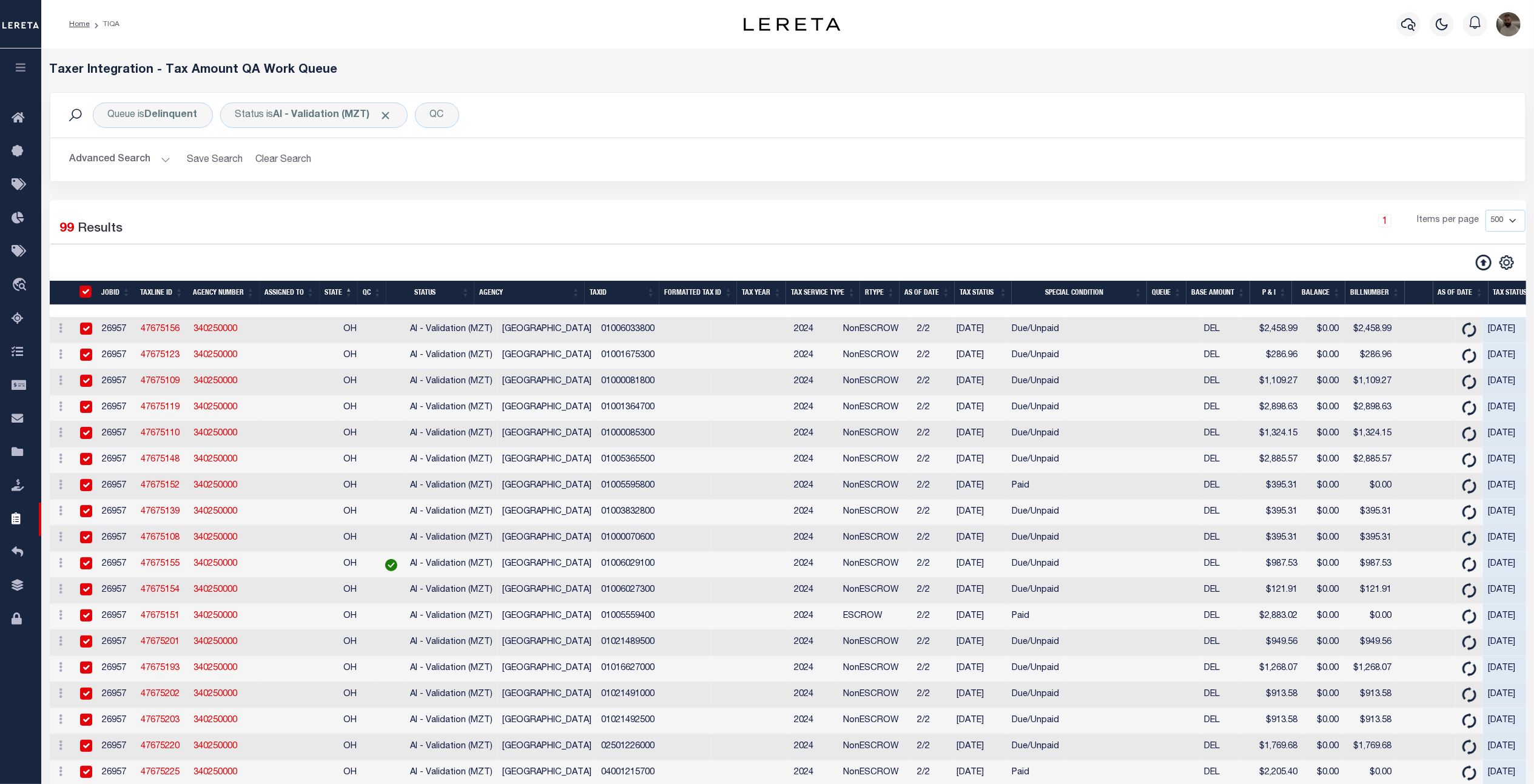
checkbox input "true"
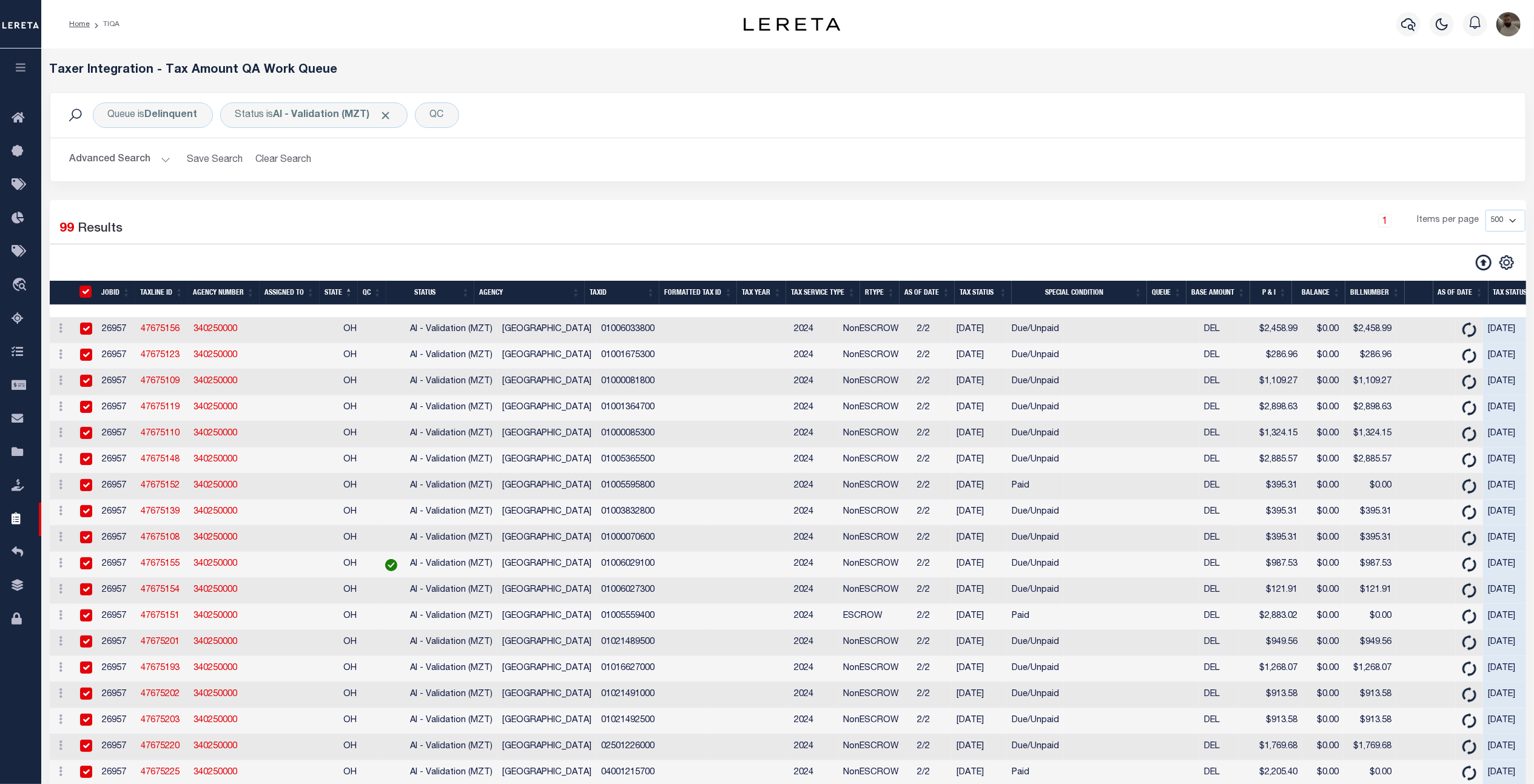
checkbox input "true"
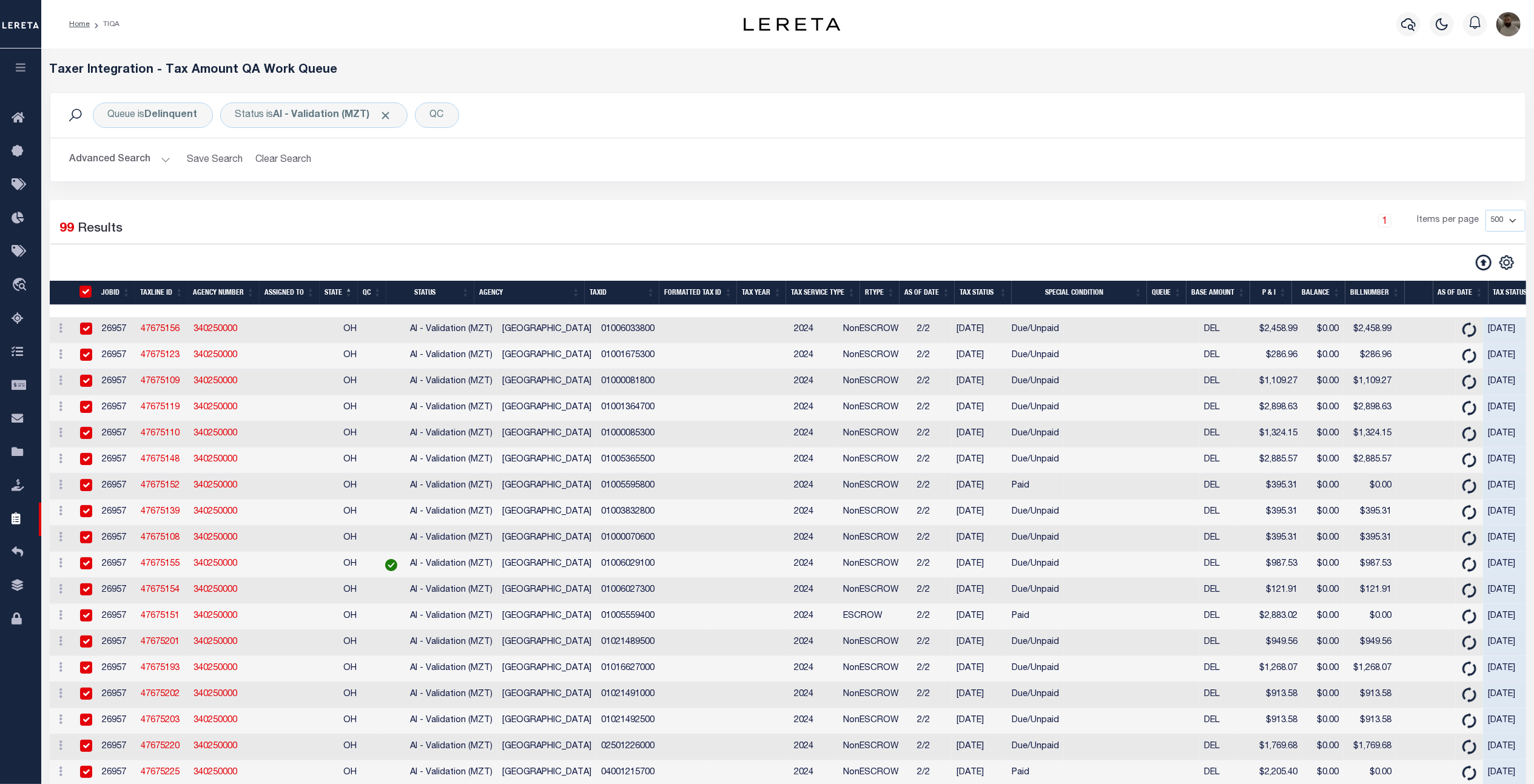
checkbox input "true"
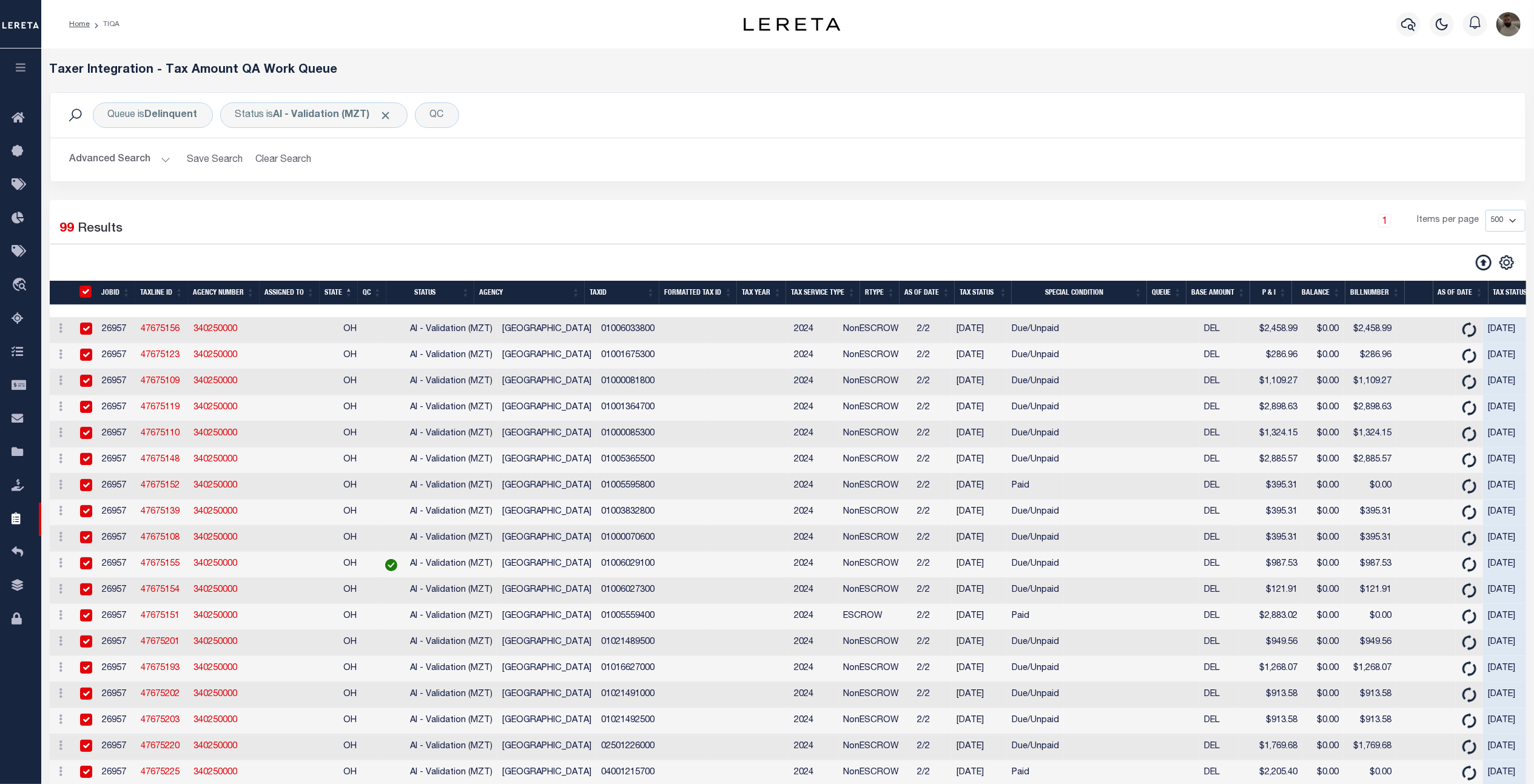
checkbox input "true"
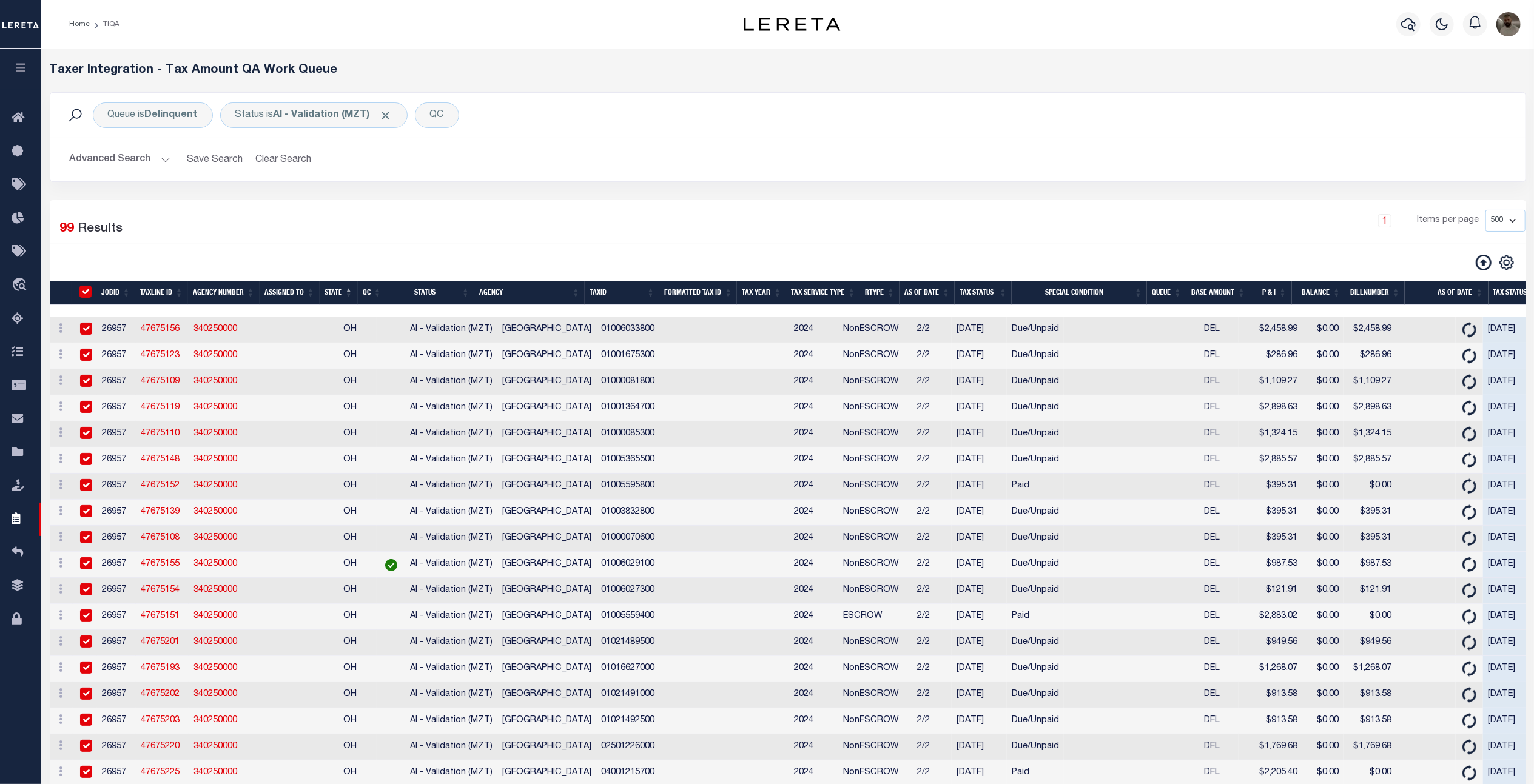
checkbox input "true"
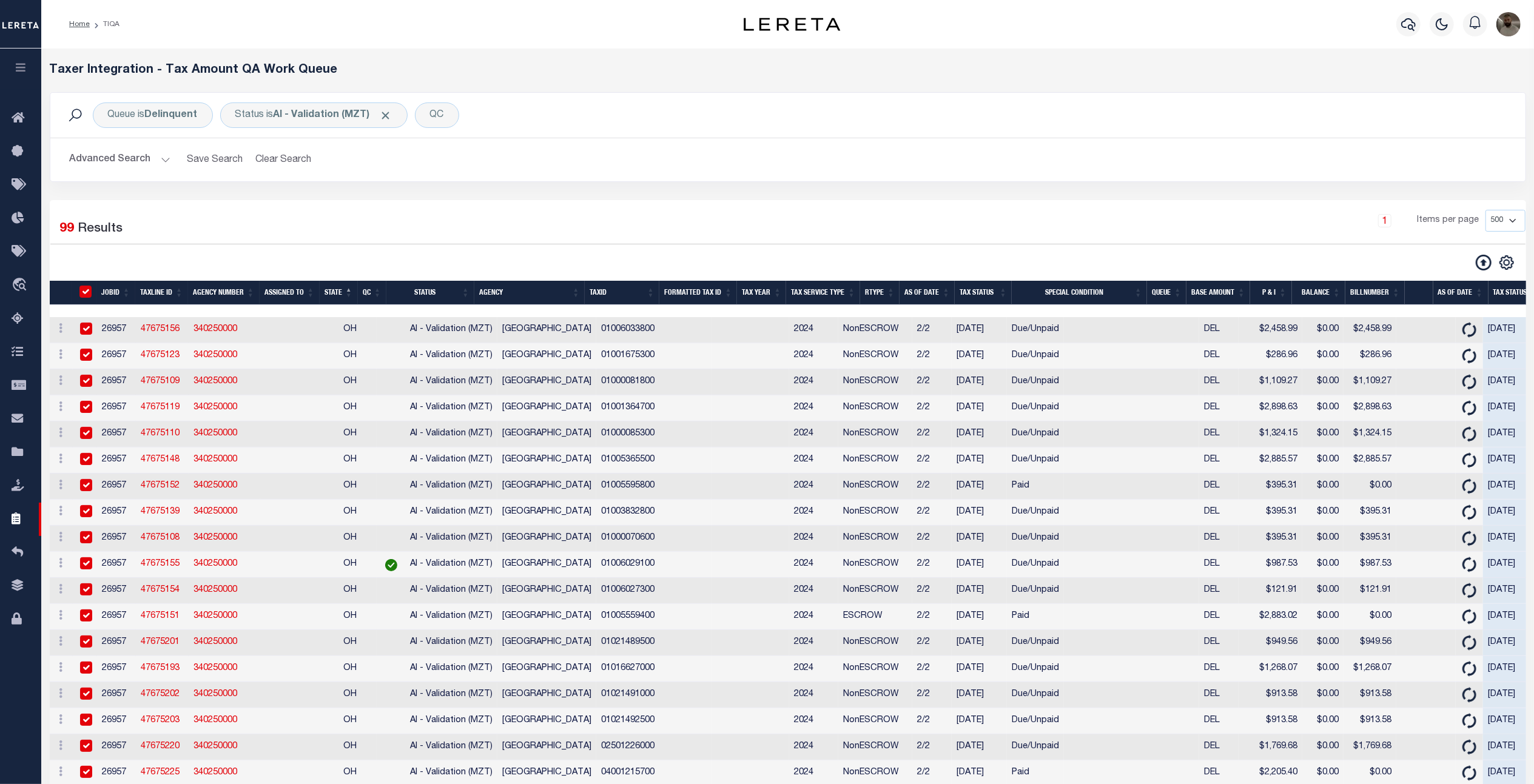
checkbox input "true"
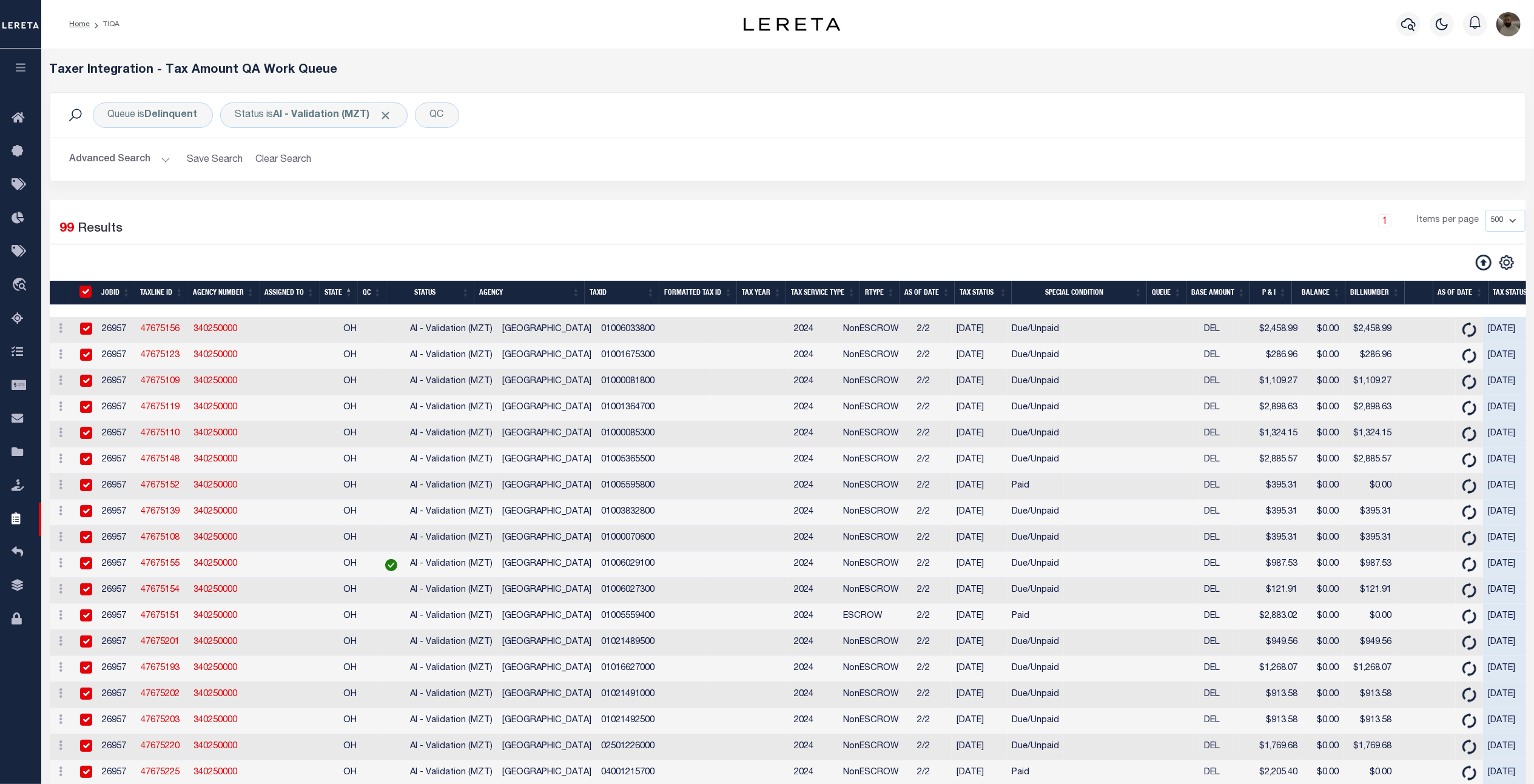
checkbox input "true"
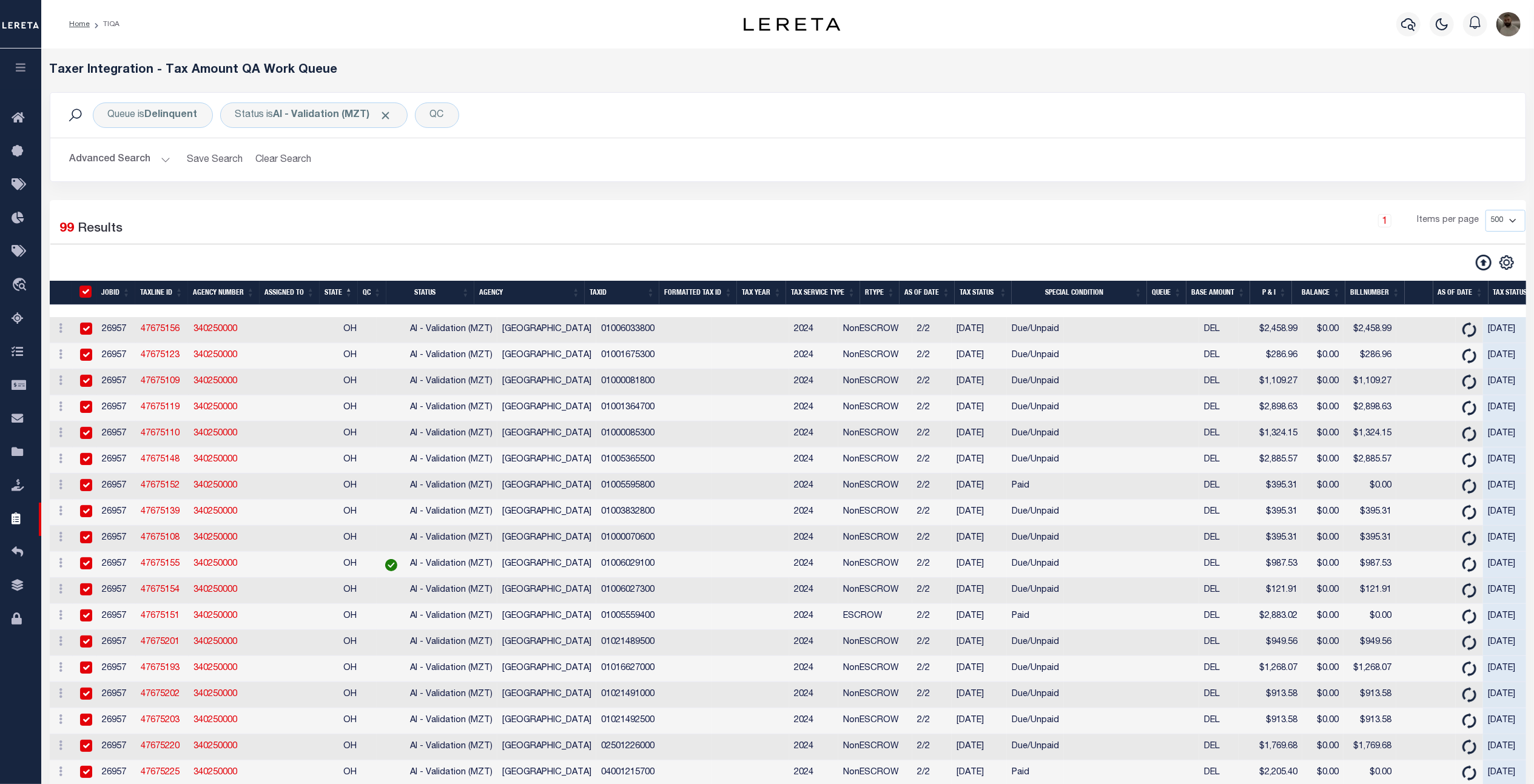
checkbox input "true"
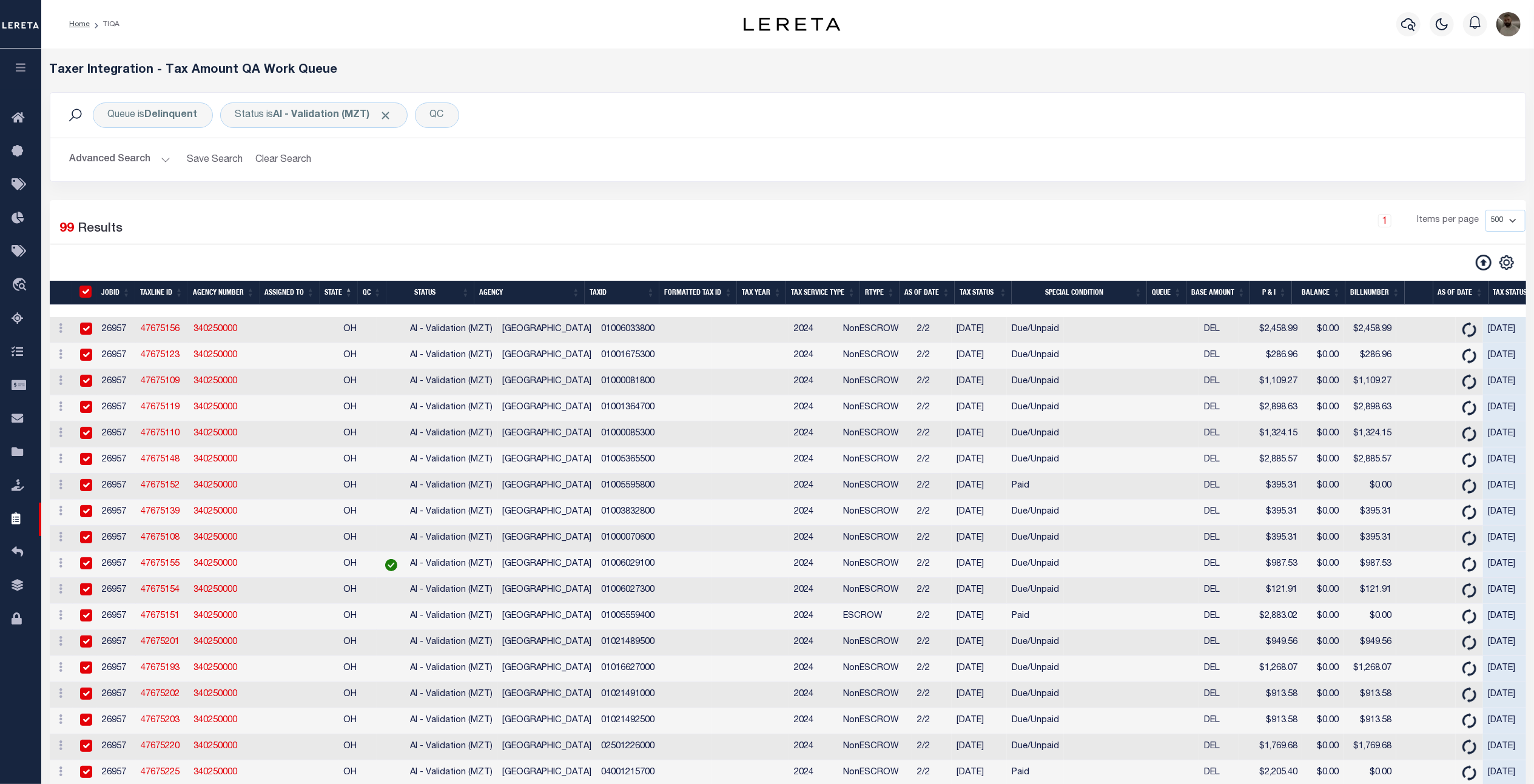
checkbox input "true"
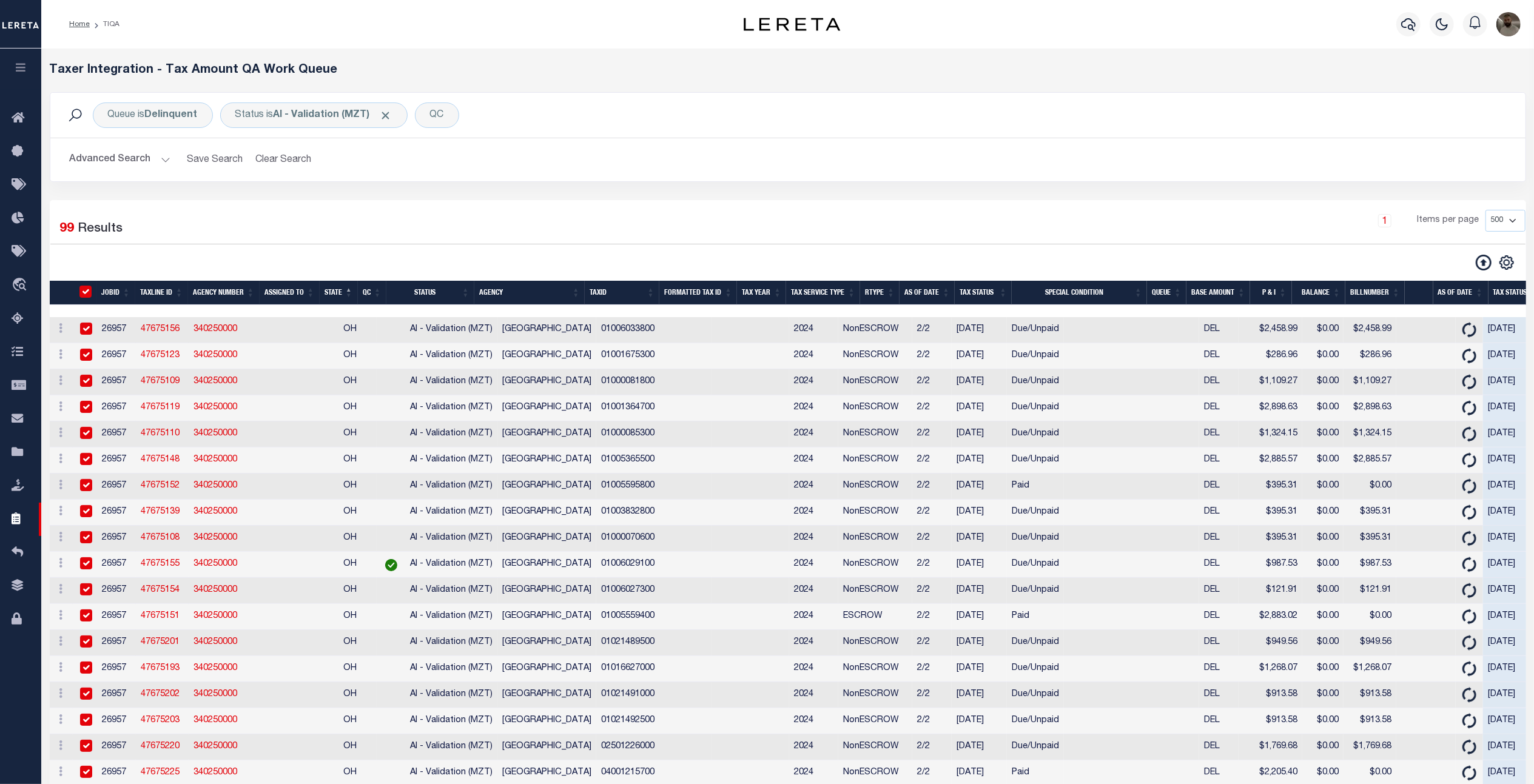
checkbox input "true"
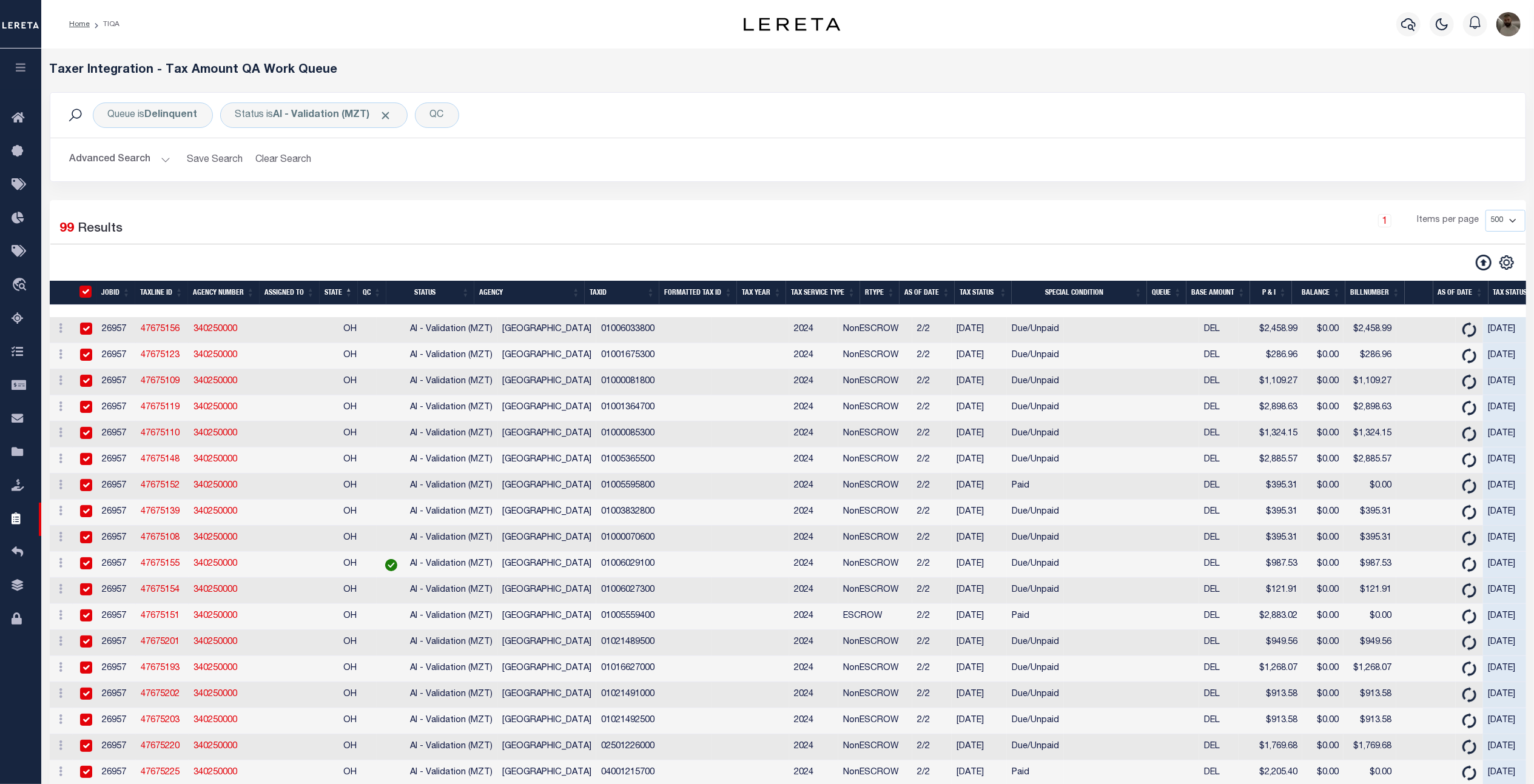
checkbox input "true"
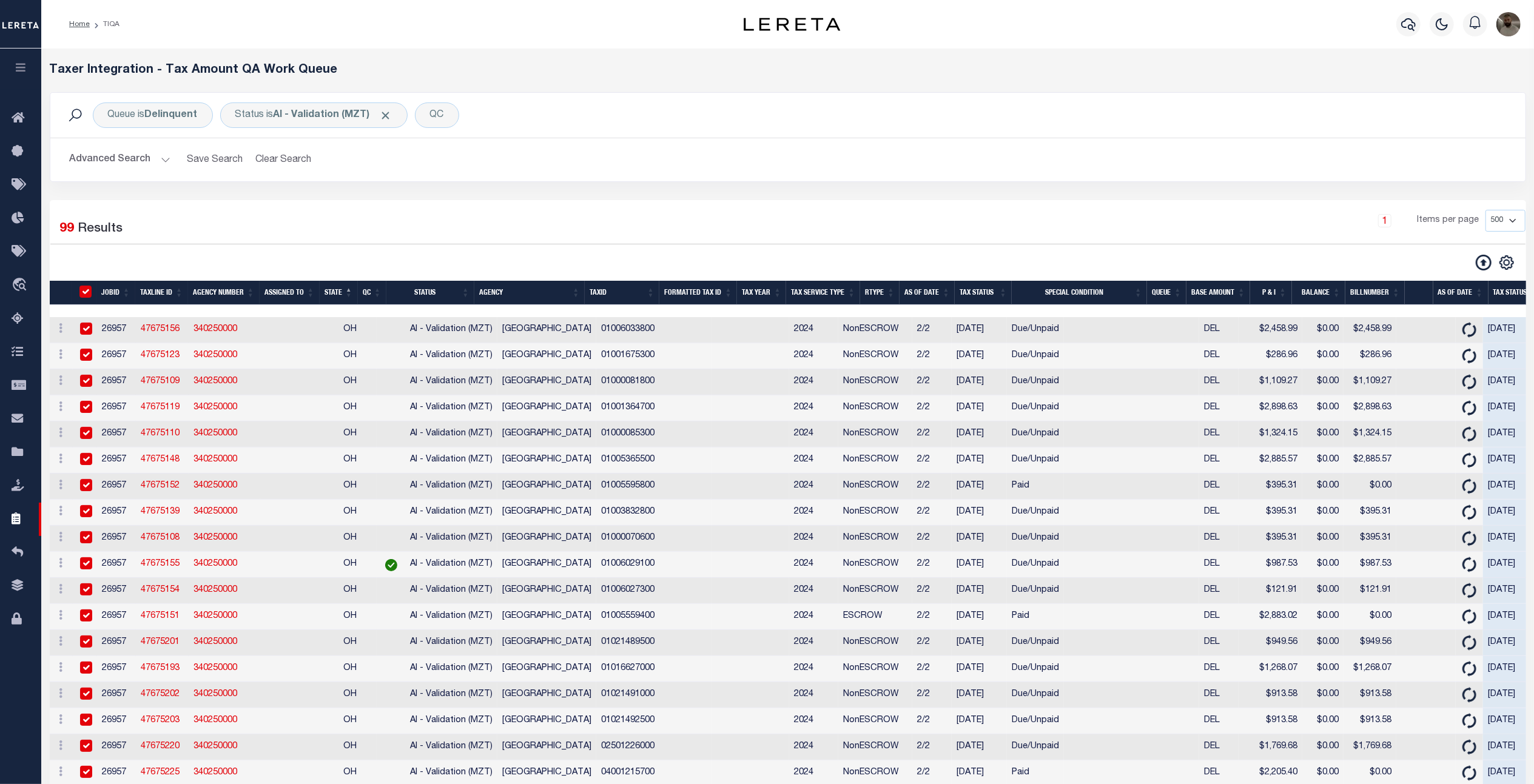
checkbox input "true"
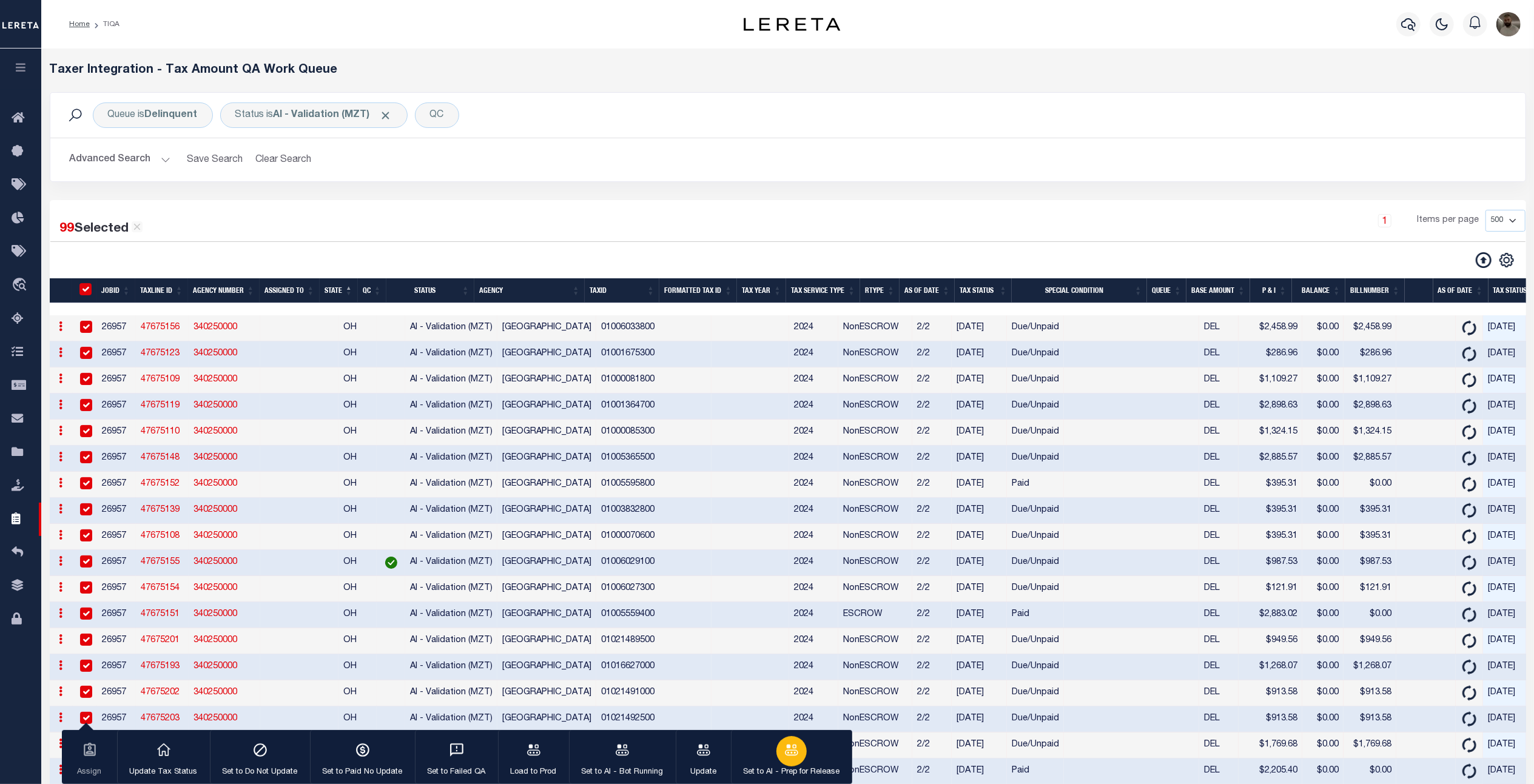
click at [779, 740] on button "Set to AI - Prep for Release" at bounding box center [791, 757] width 121 height 54
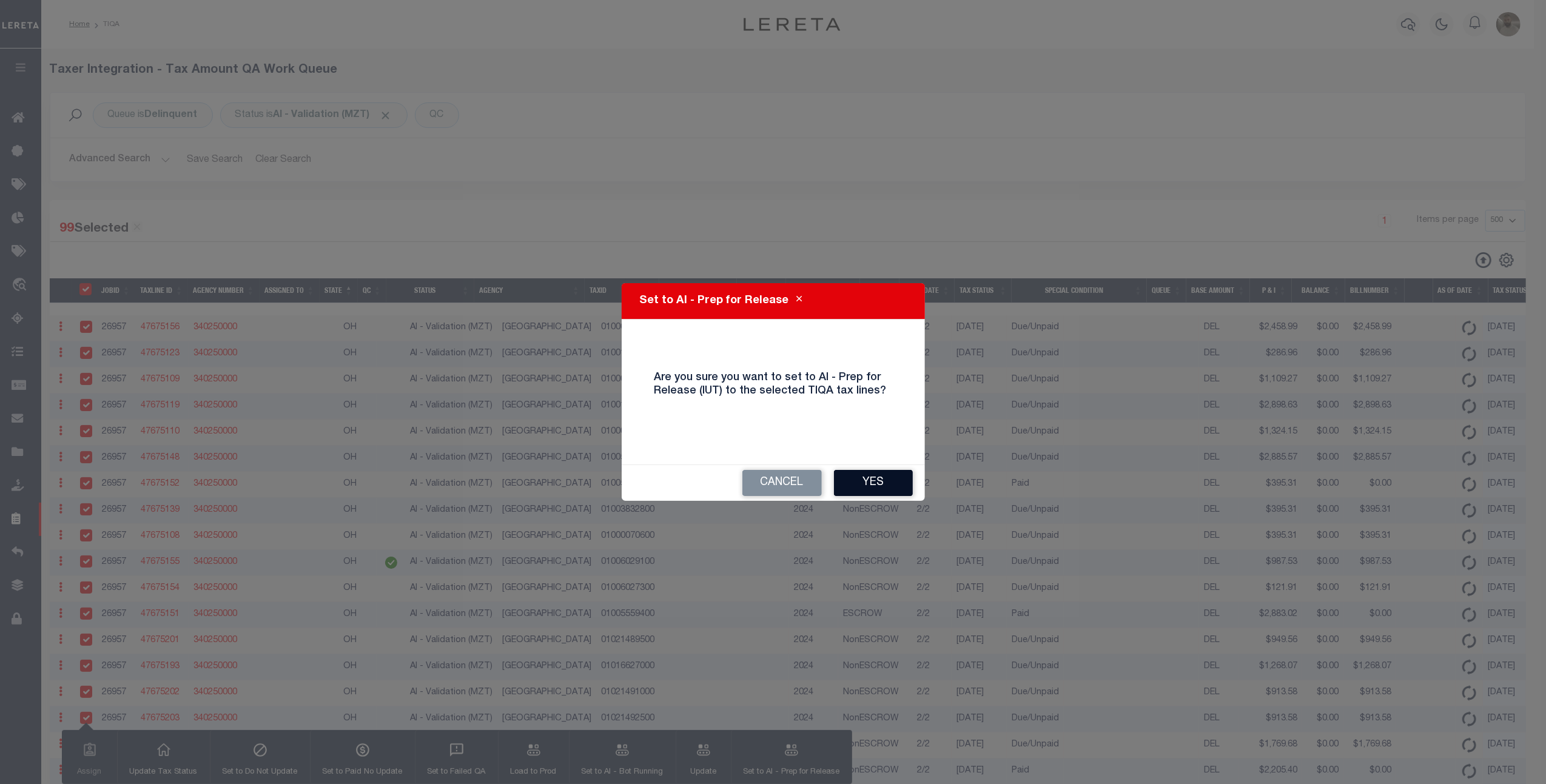
click at [866, 488] on button "Yes" at bounding box center [873, 483] width 79 height 26
